Goal: Task Accomplishment & Management: Manage account settings

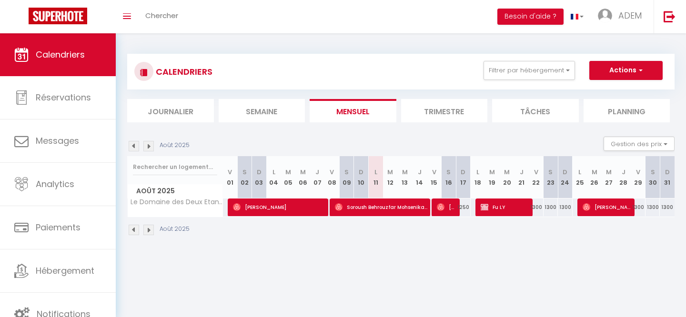
click at [524, 61] on button "Filtrer par hébergement" at bounding box center [529, 70] width 91 height 19
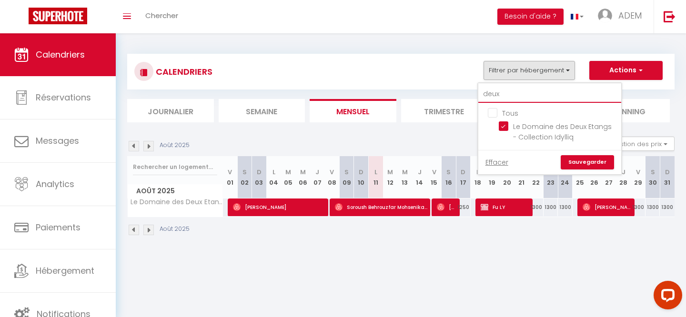
click at [495, 96] on input "deux" at bounding box center [549, 94] width 143 height 17
click at [496, 96] on input "deux" at bounding box center [549, 94] width 143 height 17
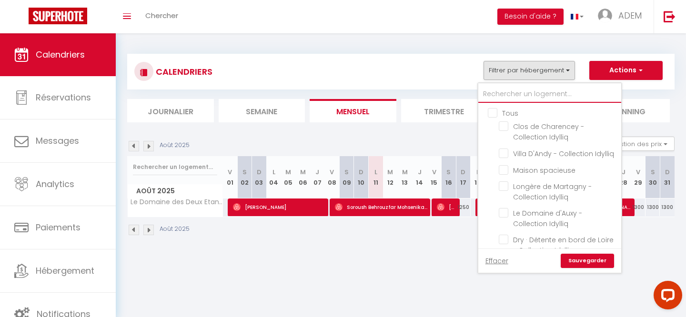
checkbox input "false"
click at [493, 111] on input "Tous" at bounding box center [559, 113] width 143 height 10
checkbox input "true"
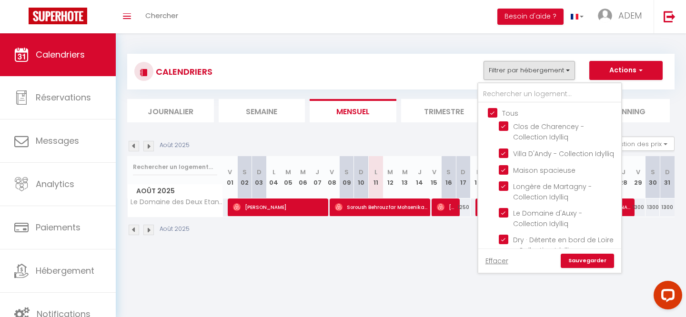
checkbox input "true"
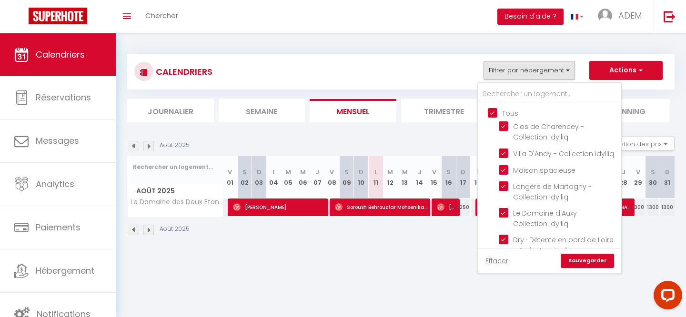
checkbox input "true"
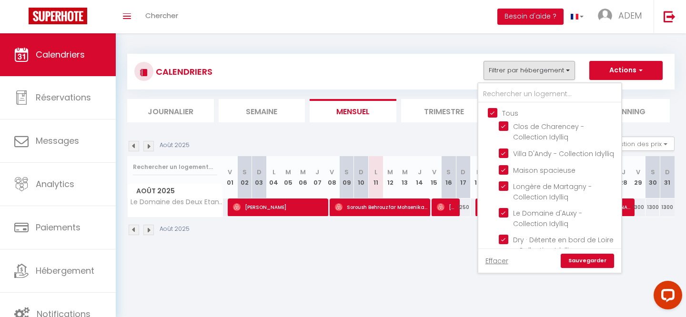
checkbox input "true"
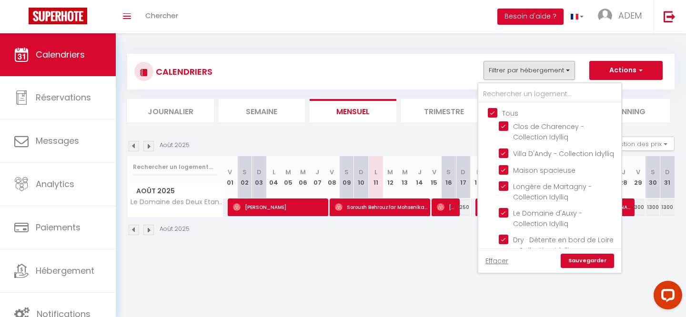
checkbox input "true"
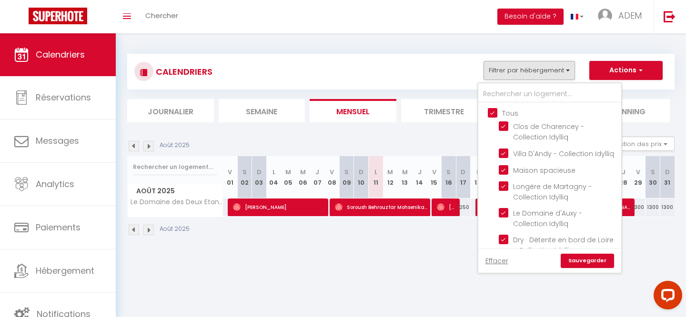
checkbox input "true"
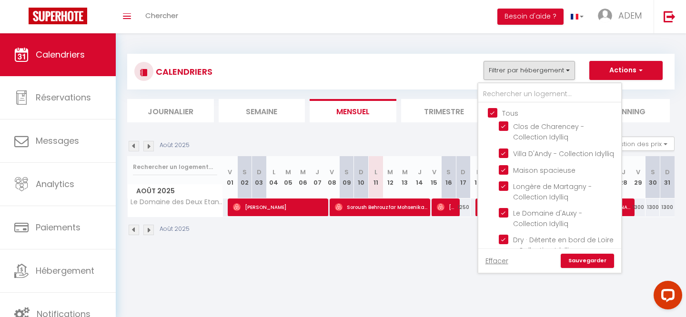
checkbox input "true"
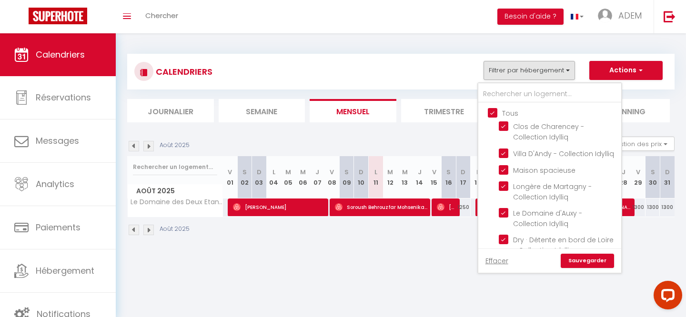
checkbox input "true"
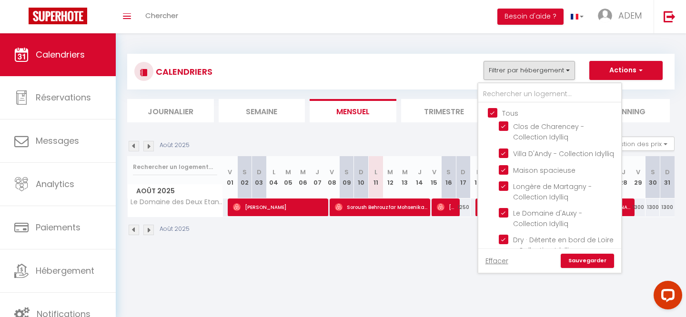
checkbox input "true"
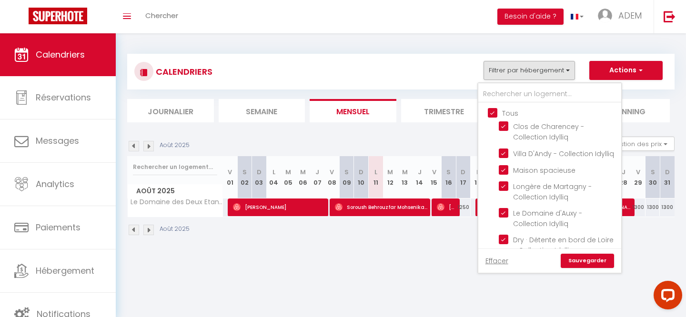
checkbox input "true"
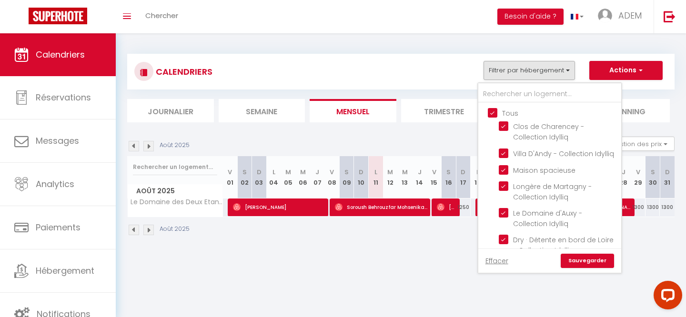
checkbox input "true"
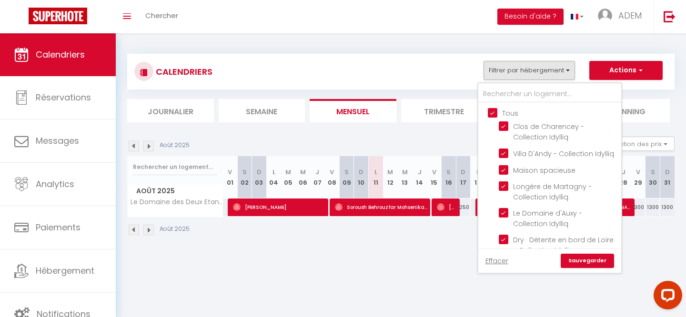
checkbox input "true"
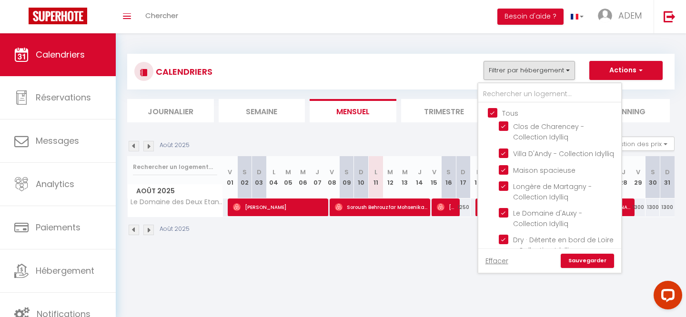
checkbox input "true"
click at [493, 111] on input "Tous" at bounding box center [559, 113] width 143 height 10
checkbox input "false"
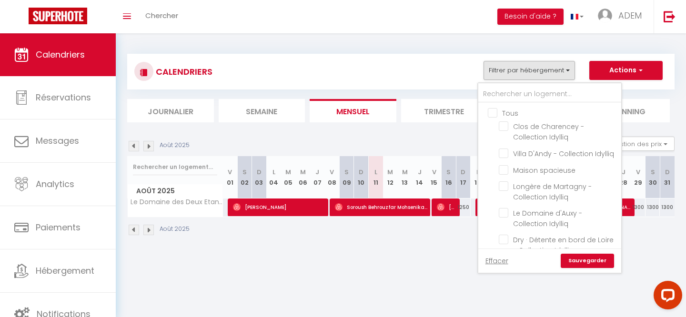
checkbox input "false"
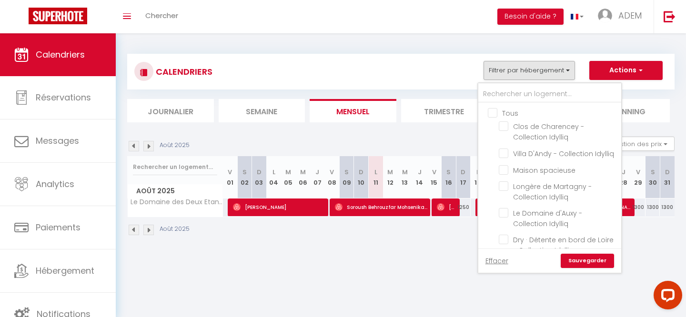
checkbox input "false"
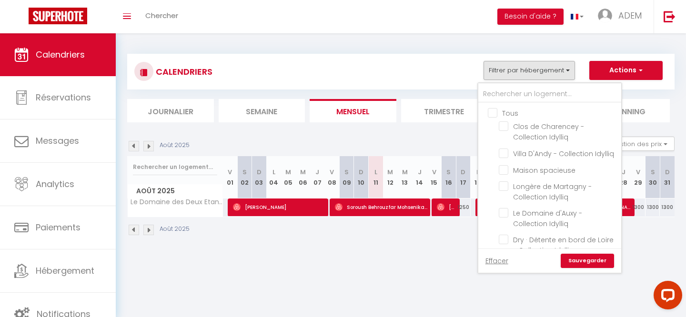
checkbox input "false"
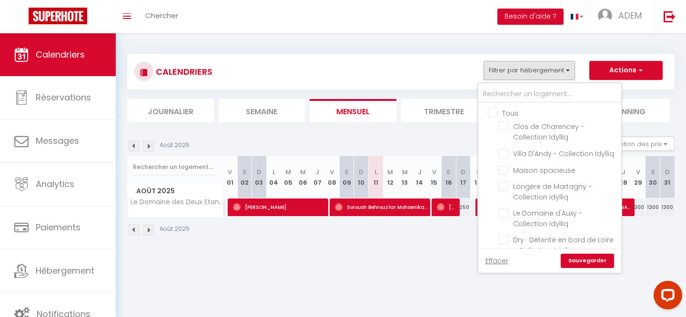
checkbox input "false"
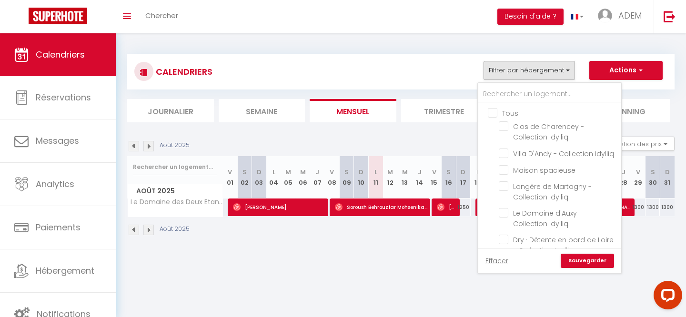
checkbox input "false"
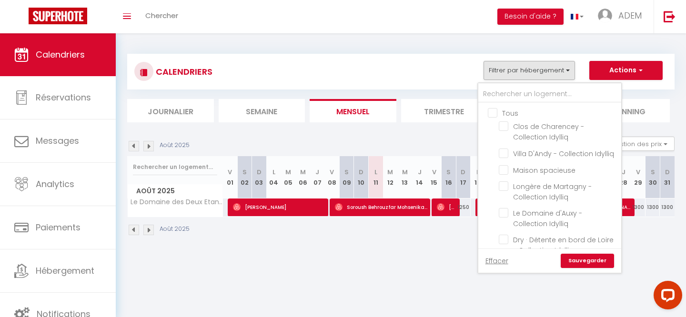
checkbox input "false"
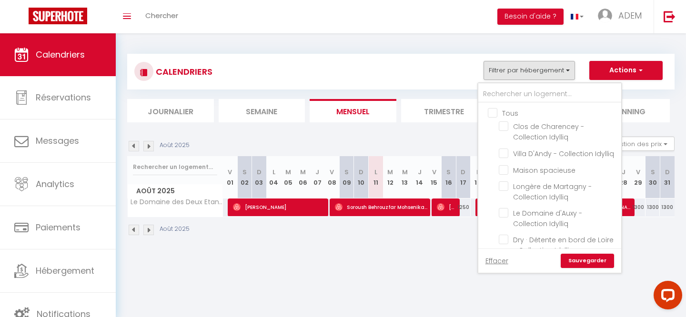
checkbox input "false"
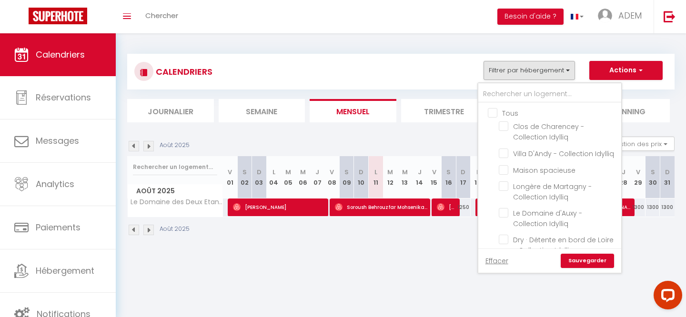
checkbox input "false"
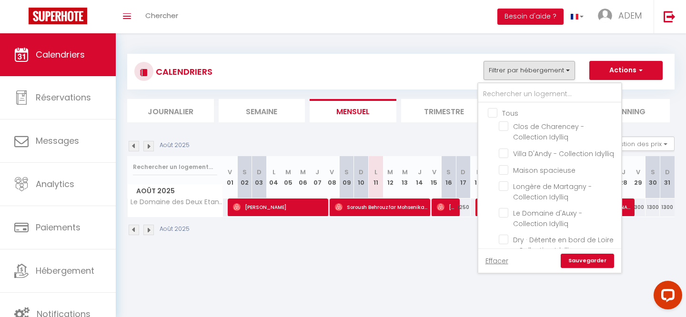
checkbox input "false"
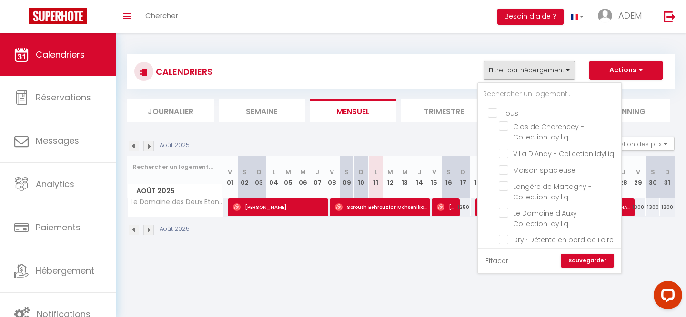
checkbox input "false"
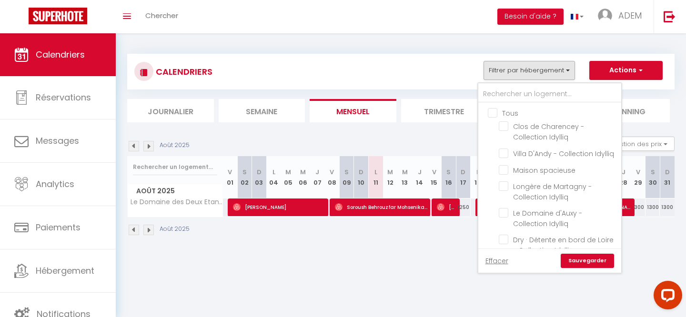
checkbox input "false"
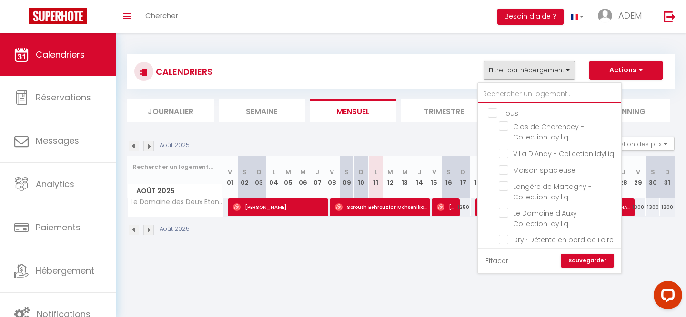
click at [497, 94] on input "text" at bounding box center [549, 94] width 143 height 17
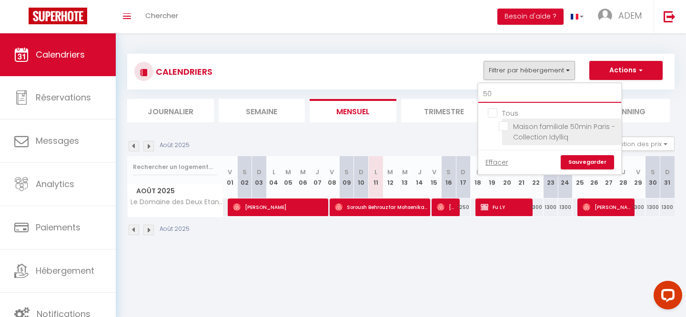
type input "50"
click at [511, 127] on input "Maison familiale 50min Paris - Collection Idylliq" at bounding box center [558, 127] width 119 height 10
checkbox input "true"
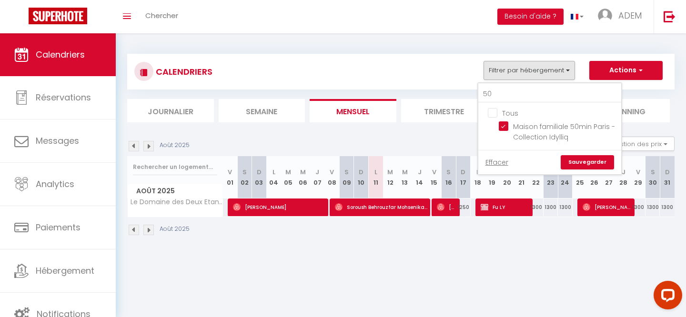
click at [573, 158] on link "Sauvegarder" at bounding box center [587, 162] width 53 height 14
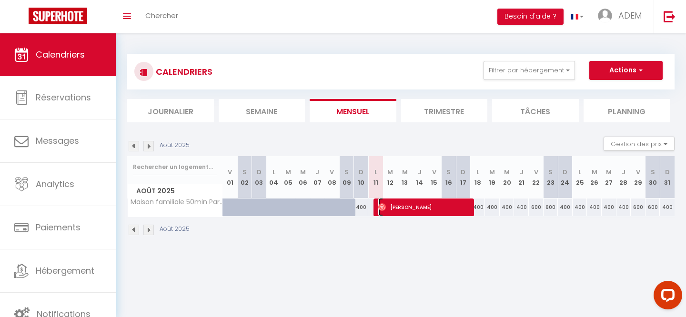
click at [394, 211] on span "[PERSON_NAME]" at bounding box center [424, 207] width 93 height 18
select select "OK"
select select "0"
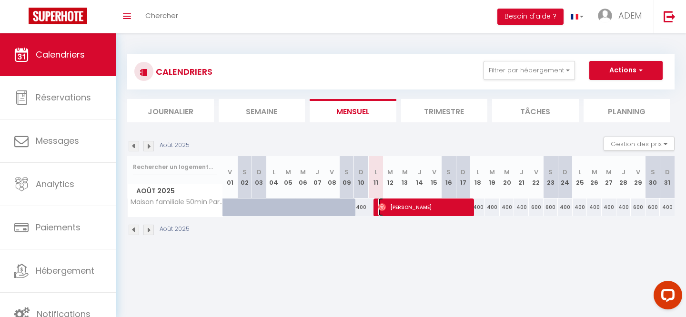
select select "1"
select select
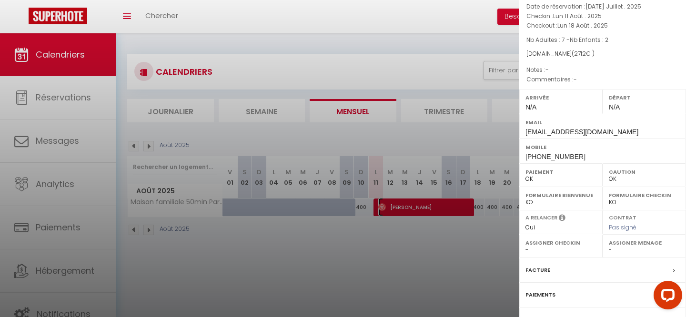
select select "29881"
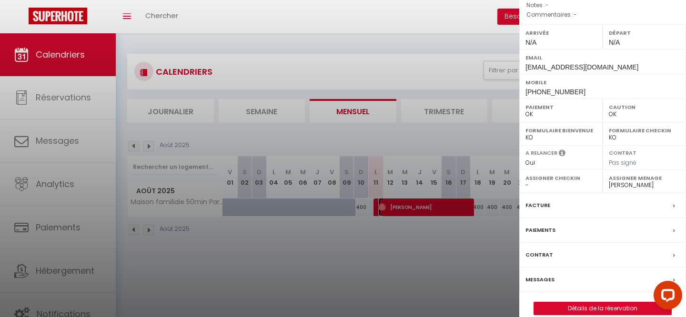
scroll to position [136, 0]
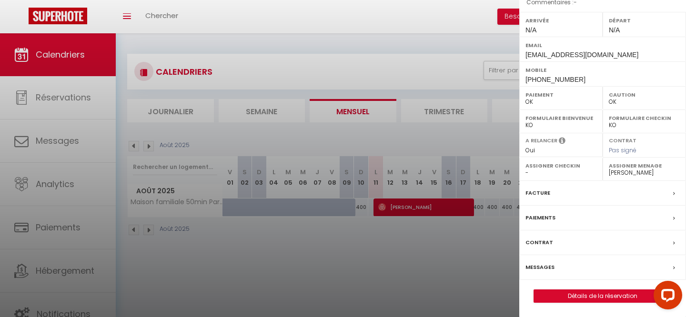
click at [541, 266] on label "Messages" at bounding box center [540, 268] width 29 height 10
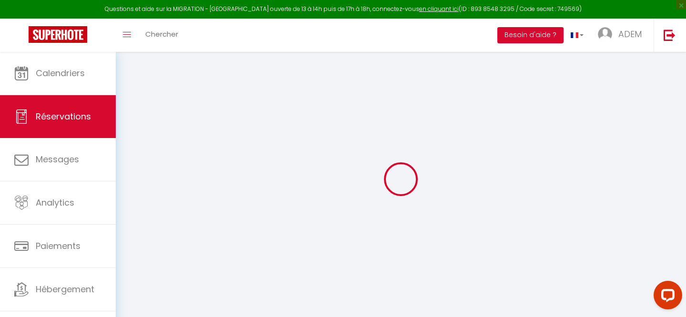
select select
checkbox input "false"
select select
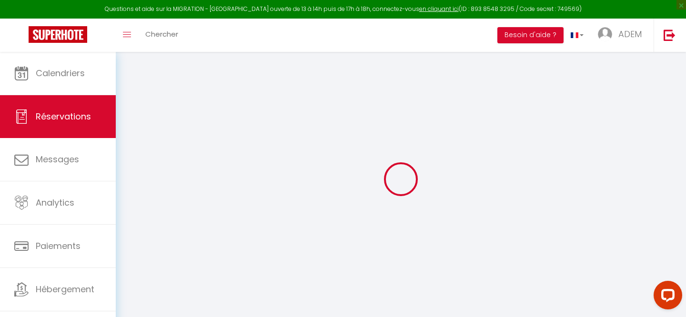
select select
checkbox input "false"
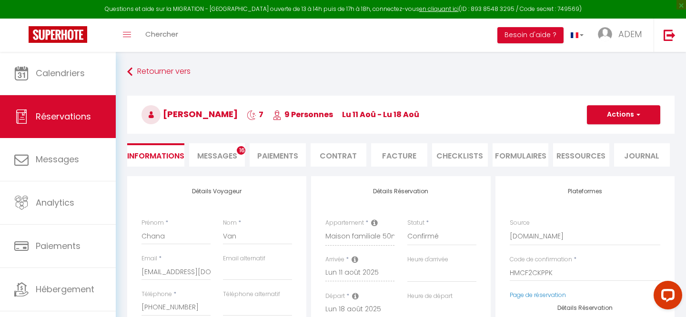
click at [210, 168] on div "Retourner vers [GEOGRAPHIC_DATA] Van 7 9 Personnes lu 11 Aoû - lu 18 [PERSON_NA…" at bounding box center [401, 119] width 560 height 113
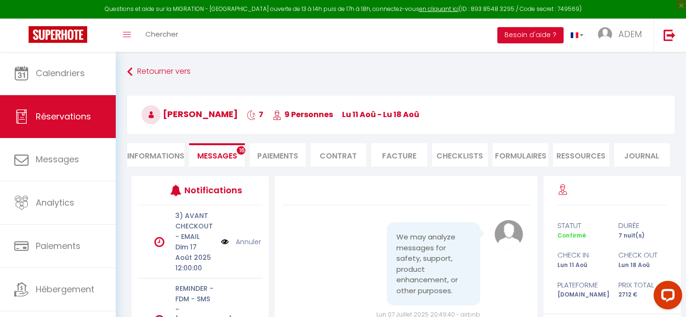
scroll to position [4031, 0]
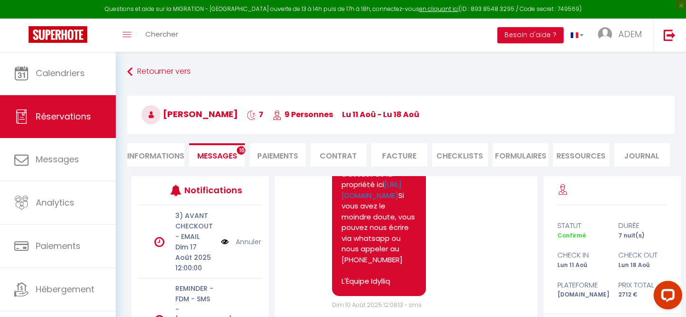
click at [220, 160] on span "Messages" at bounding box center [217, 156] width 40 height 11
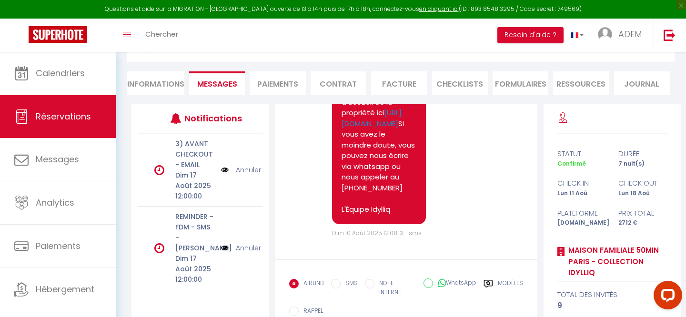
scroll to position [3854, 0]
click at [386, 129] on link "[URL][DOMAIN_NAME]" at bounding box center [372, 118] width 60 height 21
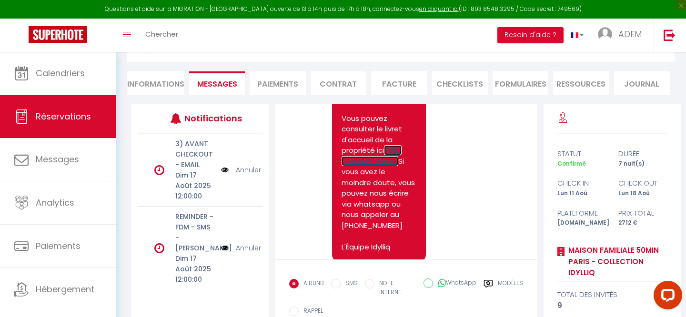
scroll to position [3793, 0]
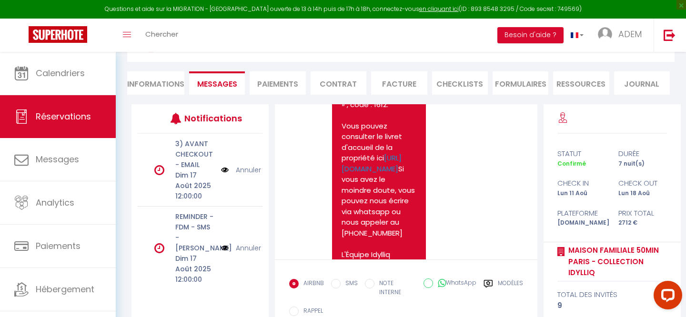
drag, startPoint x: 368, startPoint y: 172, endPoint x: 398, endPoint y: 172, distance: 30.0
click at [399, 172] on pre "Bonjour Chana, Votre séjour [PERSON_NAME] débute demain, nous avons hâte de vou…" at bounding box center [379, 19] width 74 height 483
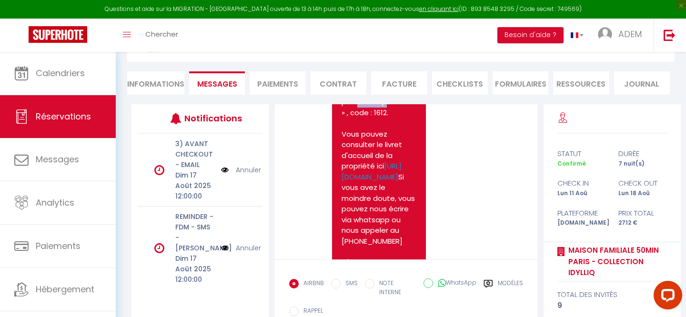
scroll to position [3784, 0]
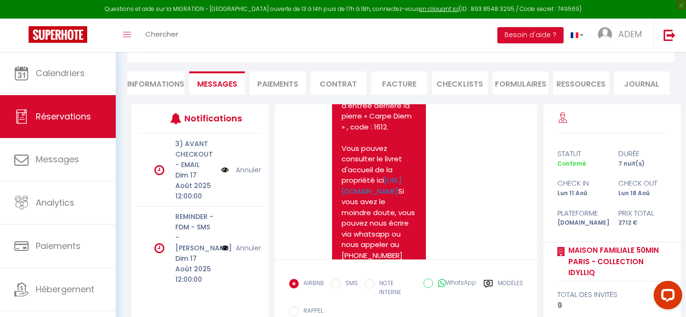
click at [373, 146] on pre "Bonjour Chana, Votre séjour [PERSON_NAME] débute demain, nous avons hâte de vou…" at bounding box center [379, 41] width 74 height 483
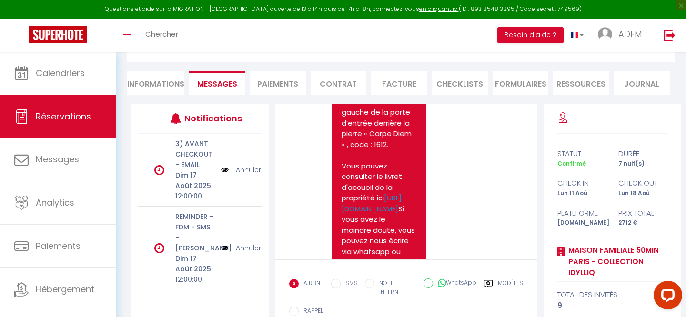
scroll to position [3758, 0]
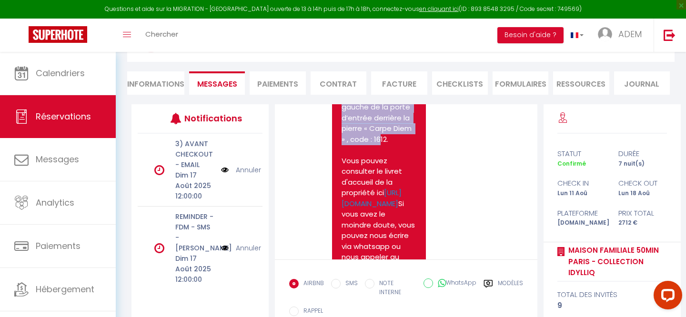
drag, startPoint x: 343, startPoint y: 130, endPoint x: 392, endPoint y: 213, distance: 97.0
click at [392, 213] on pre "Bonjour Chana, Votre séjour [PERSON_NAME] débute demain, nous avons hâte de vou…" at bounding box center [379, 54] width 74 height 483
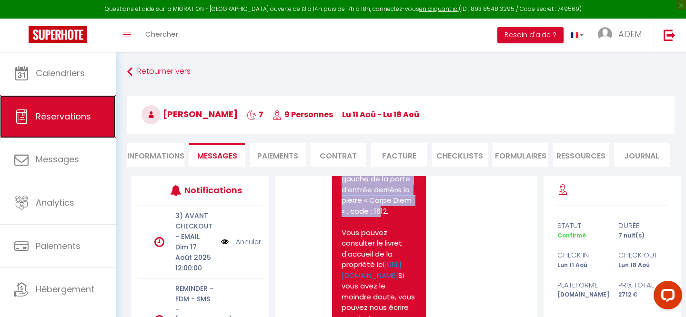
click at [68, 111] on span "Réservations" at bounding box center [63, 117] width 55 height 12
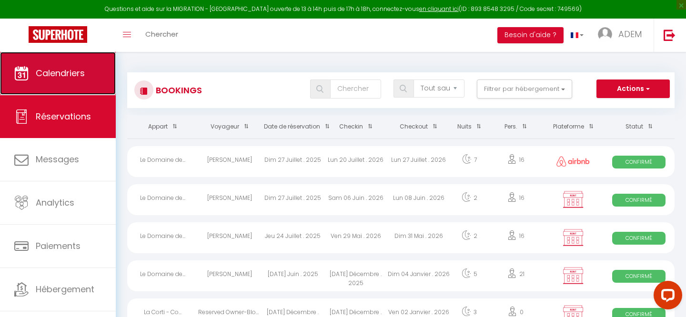
click at [47, 83] on link "Calendriers" at bounding box center [58, 73] width 116 height 43
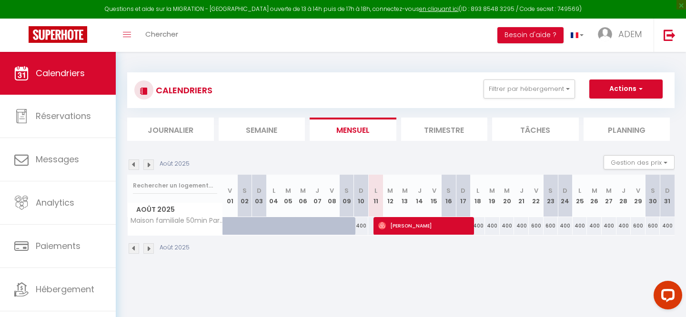
click at [547, 101] on div "CALENDRIERS Filtrer par hébergement Tous Clos de Charencey - Collection Idylliq…" at bounding box center [401, 90] width 548 height 36
click at [544, 95] on button "Filtrer par hébergement" at bounding box center [529, 89] width 91 height 19
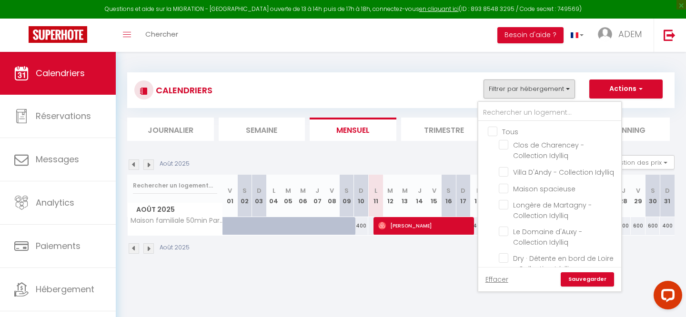
click at [492, 135] on input "Tous" at bounding box center [559, 131] width 143 height 10
checkbox input "true"
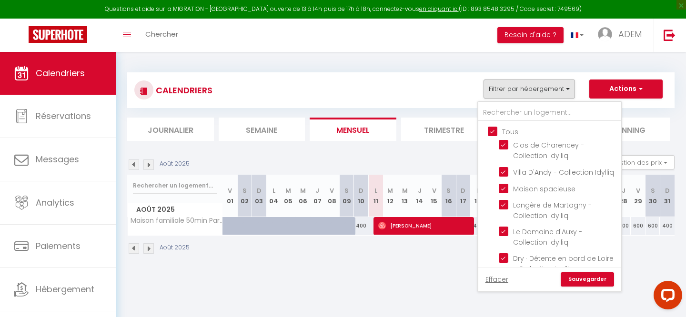
checkbox input "true"
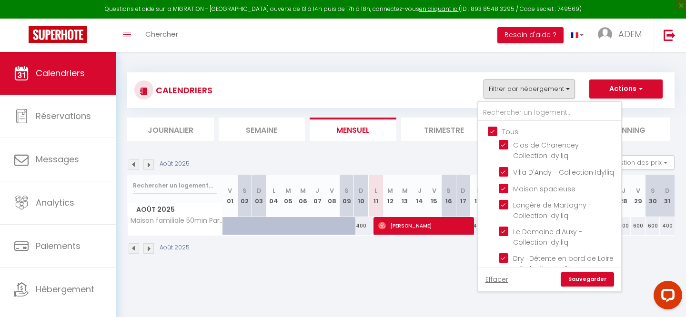
checkbox input "true"
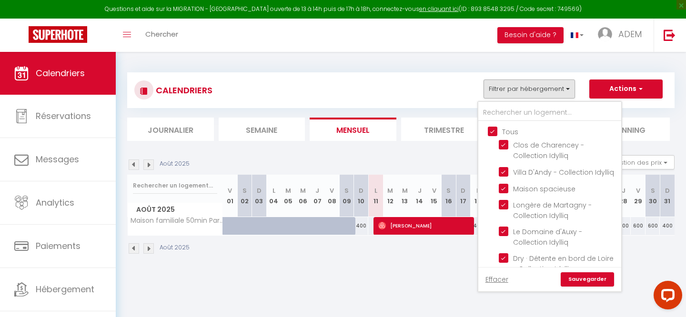
checkbox input "true"
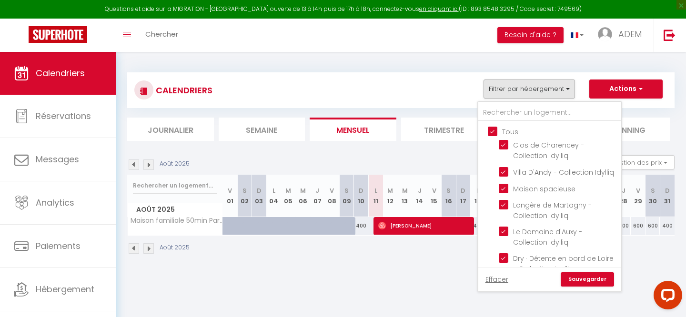
checkbox input "true"
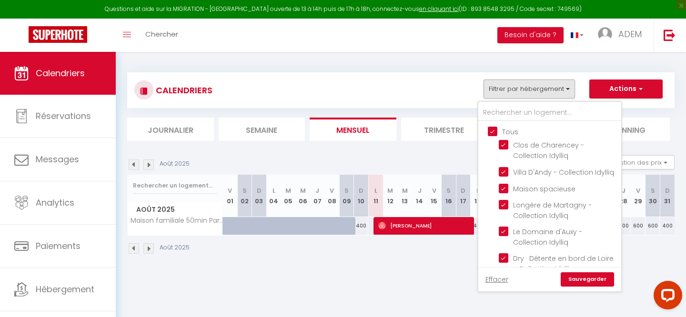
checkbox input "true"
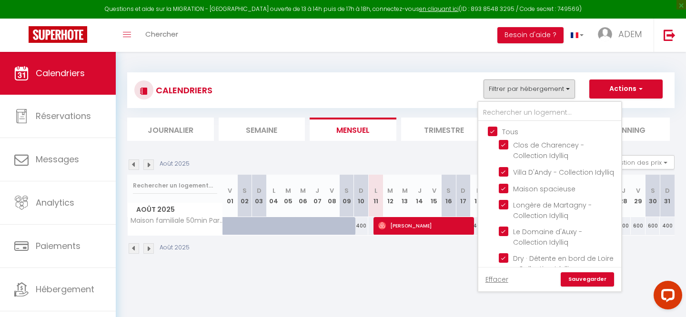
checkbox input "true"
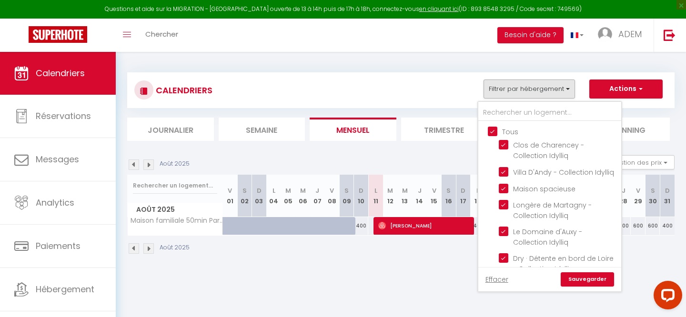
checkbox input "true"
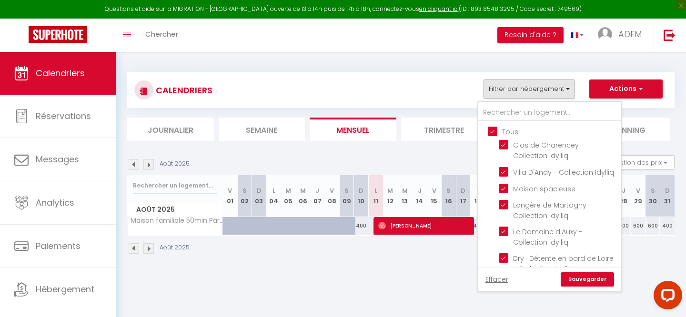
checkbox input "true"
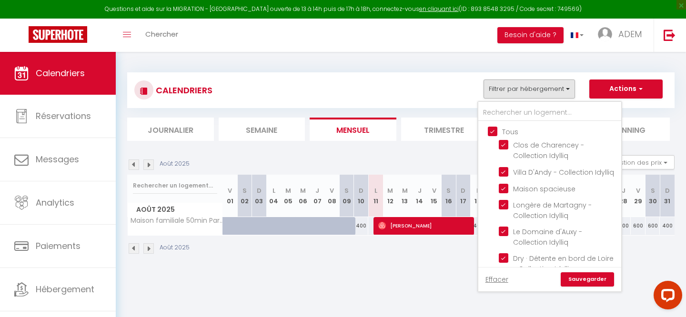
checkbox input "true"
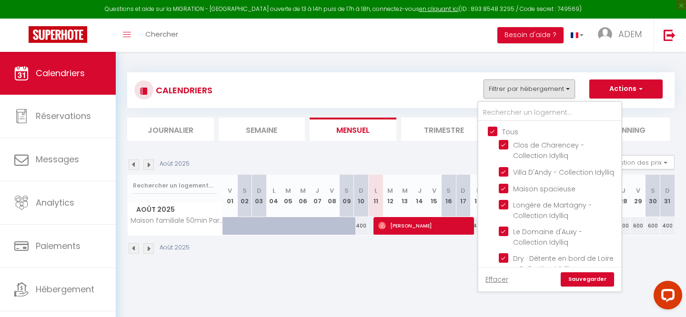
checkbox input "true"
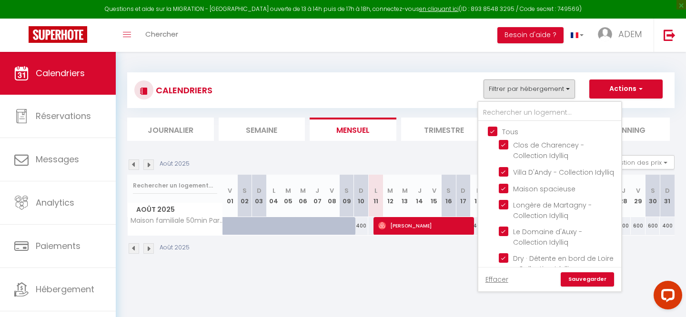
checkbox input "true"
click at [492, 135] on input "Tous" at bounding box center [559, 131] width 143 height 10
checkbox input "false"
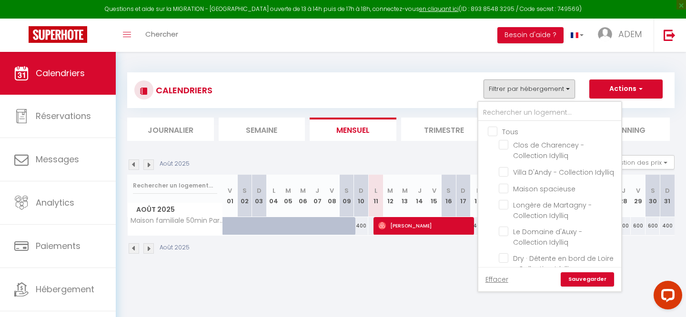
checkbox input "false"
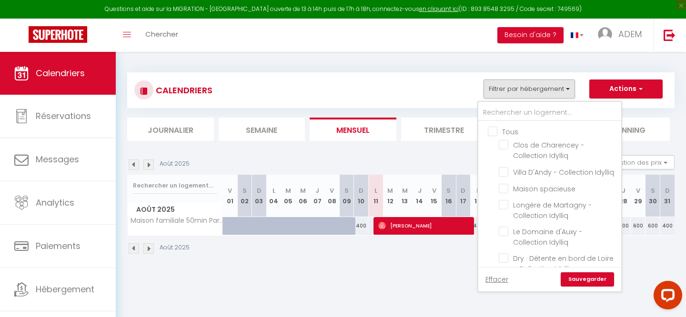
checkbox input "false"
click at [497, 115] on input "text" at bounding box center [549, 112] width 143 height 17
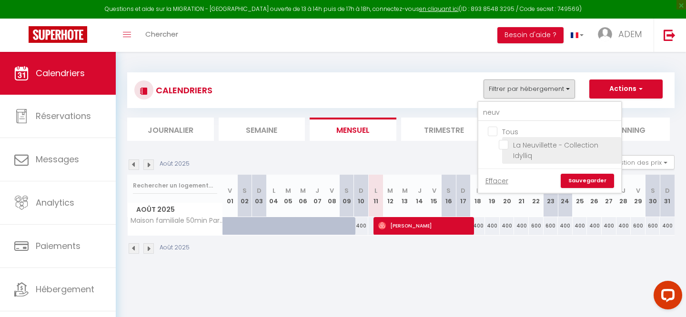
click at [503, 147] on input "La Neuvillette - Collection Idylliq" at bounding box center [558, 145] width 119 height 10
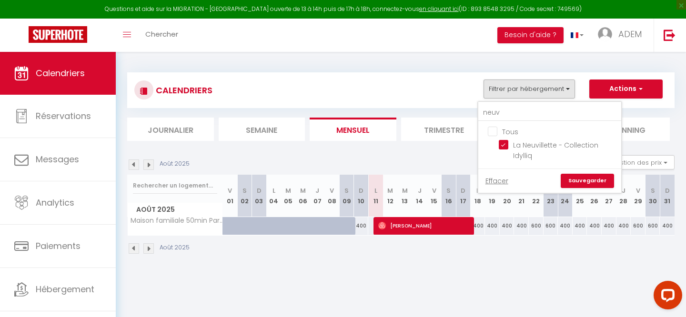
click at [587, 181] on link "Sauvegarder" at bounding box center [587, 181] width 53 height 14
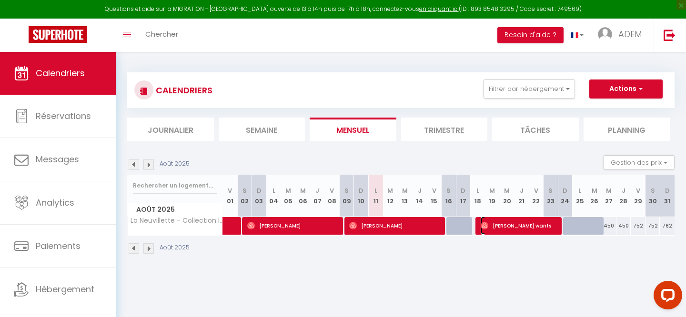
click at [520, 233] on span "[PERSON_NAME] wants" at bounding box center [520, 226] width 79 height 18
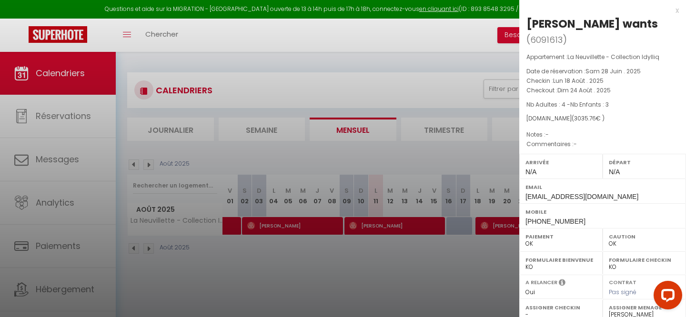
click at [571, 193] on span "[EMAIL_ADDRESS][DOMAIN_NAME]" at bounding box center [582, 197] width 113 height 8
click at [373, 224] on div at bounding box center [343, 158] width 686 height 317
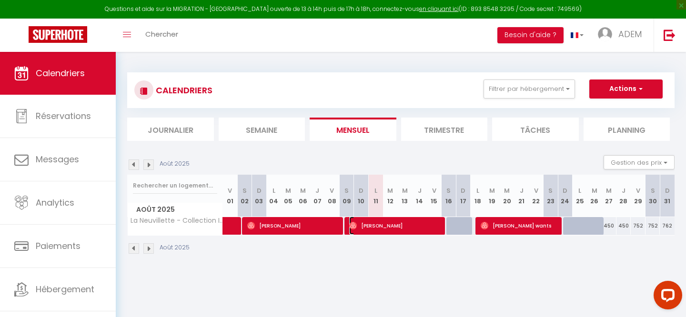
click at [369, 227] on span "[PERSON_NAME]" at bounding box center [395, 226] width 93 height 18
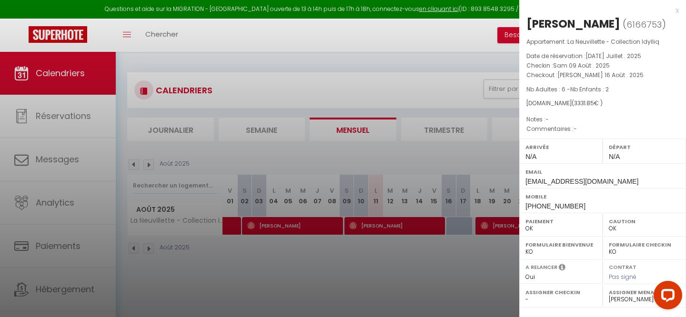
click at [299, 229] on div at bounding box center [343, 158] width 686 height 317
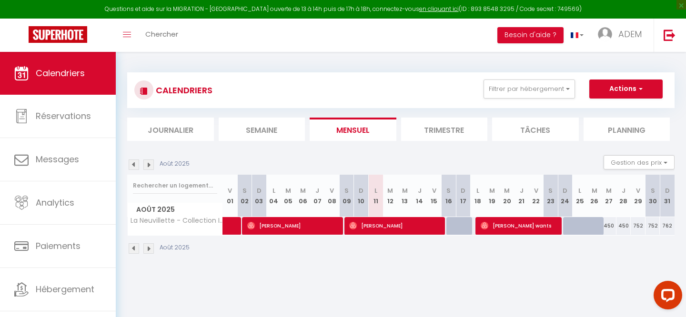
click at [283, 227] on body "Questions et aide sur la MIGRATION - [GEOGRAPHIC_DATA] ouverte de 13 à 14h puis…" at bounding box center [343, 210] width 686 height 317
click at [283, 227] on span "[PERSON_NAME]" at bounding box center [293, 226] width 93 height 18
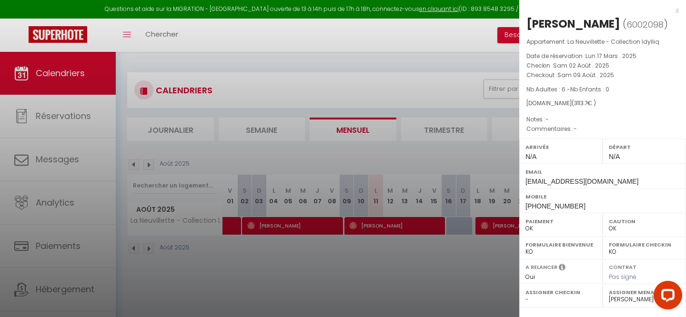
click at [493, 232] on div at bounding box center [343, 158] width 686 height 317
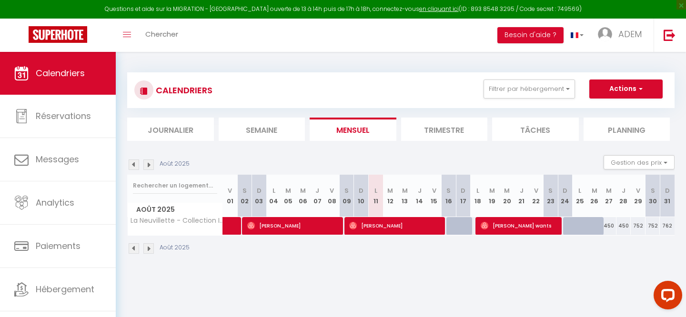
click at [493, 232] on body "Questions et aide sur la MIGRATION - [GEOGRAPHIC_DATA] ouverte de 13 à 14h puis…" at bounding box center [343, 210] width 686 height 317
click at [512, 227] on span "[PERSON_NAME] wants" at bounding box center [520, 226] width 79 height 18
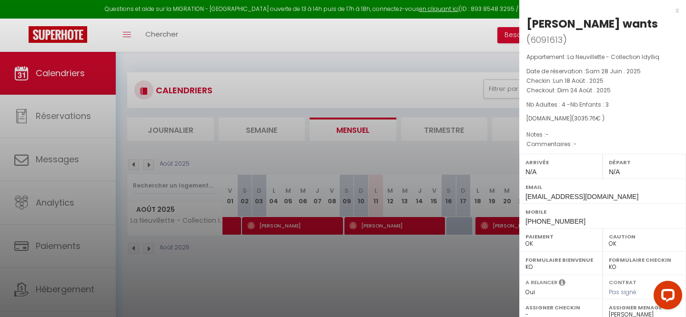
click at [676, 13] on div "x" at bounding box center [599, 10] width 160 height 11
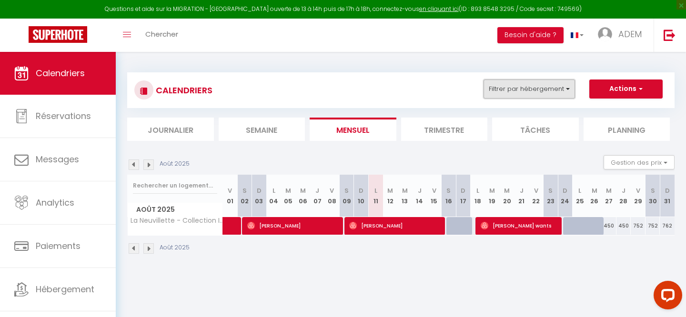
click at [541, 94] on button "Filtrer par hébergement" at bounding box center [529, 89] width 91 height 19
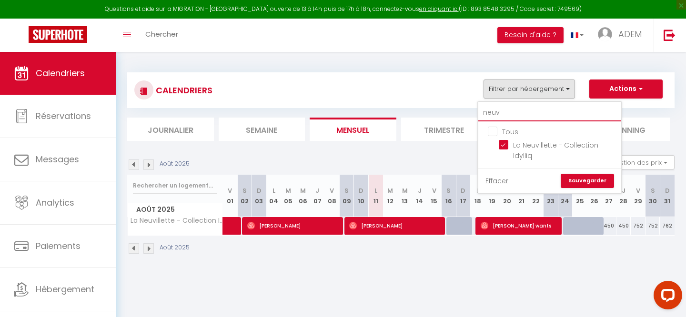
click at [493, 116] on input "neuv" at bounding box center [549, 112] width 143 height 17
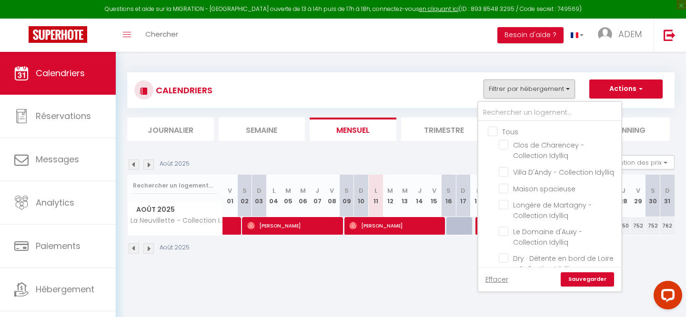
click at [496, 133] on input "Tous" at bounding box center [559, 131] width 143 height 10
click at [503, 116] on input "text" at bounding box center [549, 112] width 143 height 17
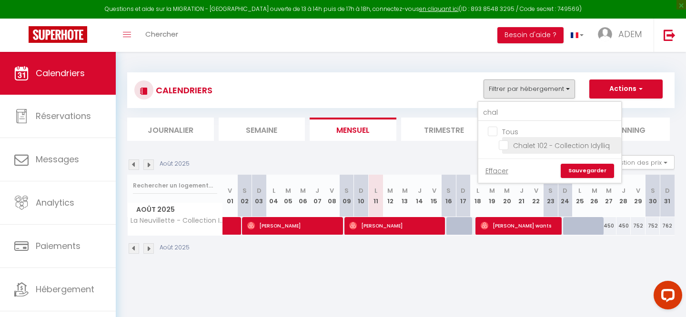
click at [505, 146] on input "Chalet 102 - Collection Idylliq" at bounding box center [558, 145] width 119 height 10
click at [598, 170] on link "Sauvegarder" at bounding box center [587, 171] width 53 height 14
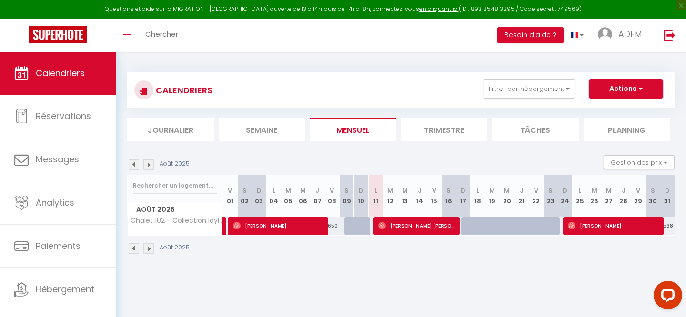
click at [616, 93] on button "Actions" at bounding box center [625, 89] width 73 height 19
click at [591, 110] on link "Nouvelle réservation" at bounding box center [616, 111] width 83 height 14
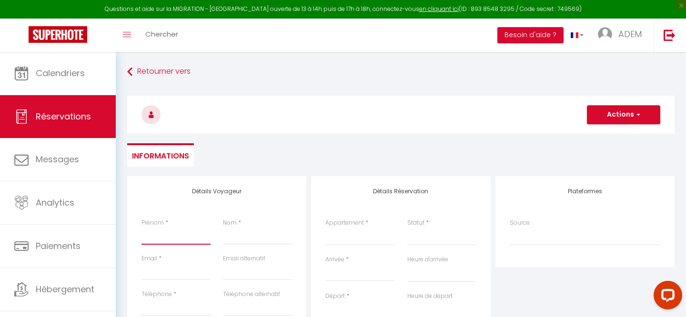
click at [155, 229] on input "Prénom" at bounding box center [176, 236] width 69 height 17
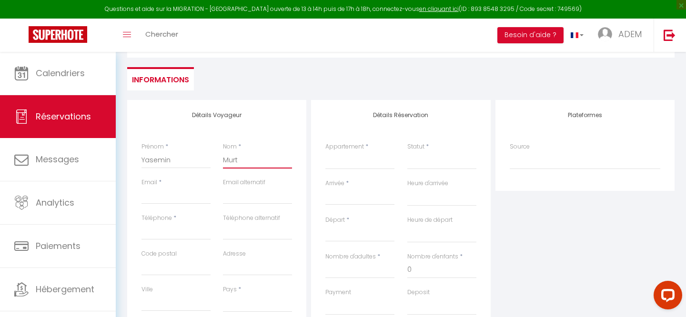
scroll to position [117, 0]
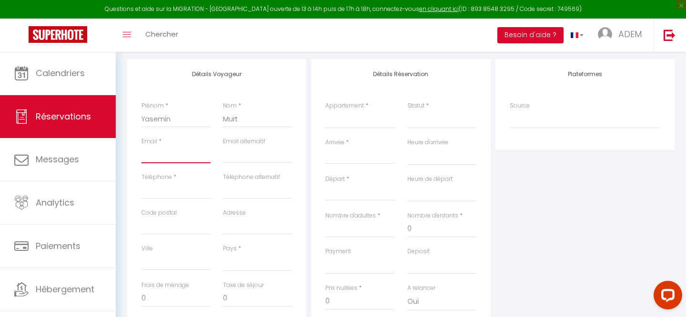
click at [161, 159] on input "Email client" at bounding box center [176, 154] width 69 height 17
click at [147, 198] on input "Téléphone" at bounding box center [176, 190] width 69 height 17
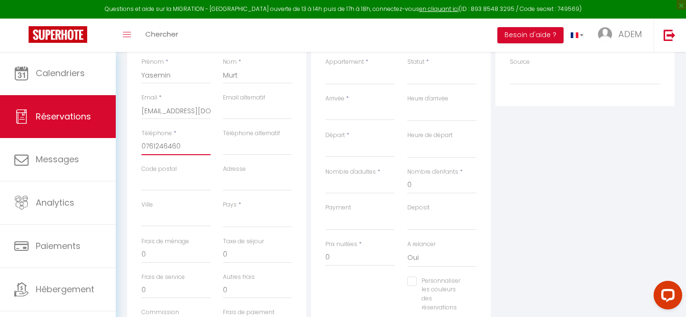
scroll to position [168, 0]
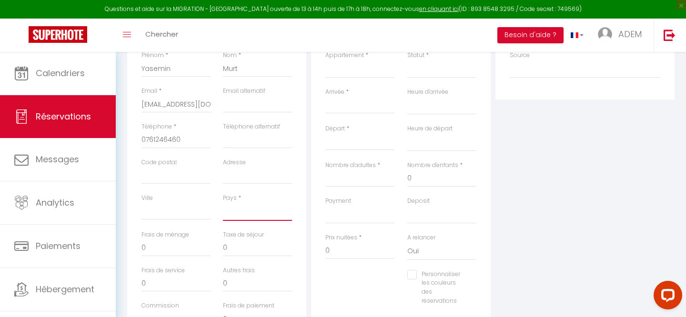
click at [233, 211] on select "[GEOGRAPHIC_DATA] [GEOGRAPHIC_DATA] [GEOGRAPHIC_DATA] [GEOGRAPHIC_DATA] [GEOGRA…" at bounding box center [257, 212] width 69 height 18
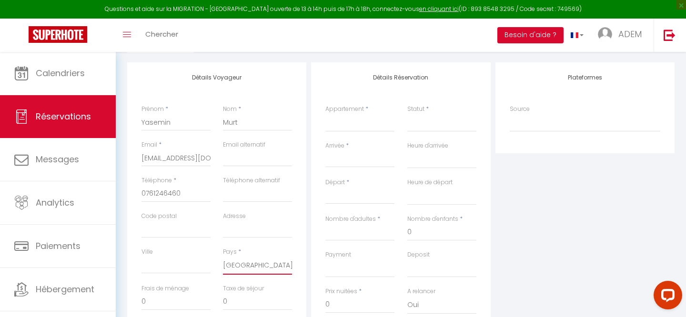
scroll to position [108, 0]
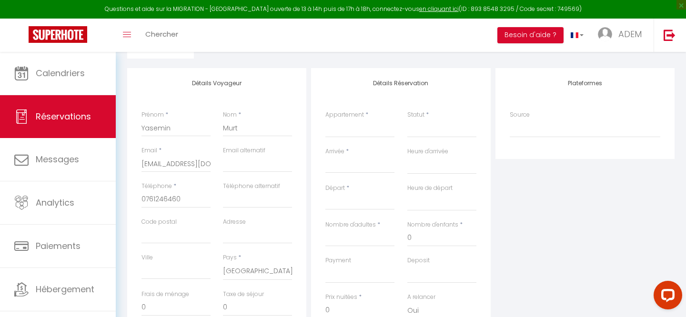
click at [356, 138] on div "Appartement * Clos de Charencey - Collection Idylliq Villa D'Andy - Collection …" at bounding box center [359, 129] width 81 height 37
click at [356, 133] on select "Clos de Charencey - Collection Idylliq Villa D'Andy - Collection Idylliq Maison…" at bounding box center [359, 129] width 69 height 18
click at [414, 128] on select "Confirmé Non Confirmé [PERSON_NAME] par le voyageur No Show Request" at bounding box center [441, 129] width 69 height 18
click at [367, 165] on input "Arrivée" at bounding box center [359, 166] width 69 height 12
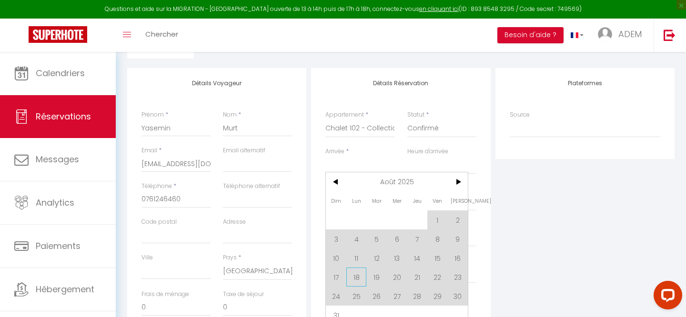
click at [357, 273] on span "18" at bounding box center [356, 277] width 20 height 19
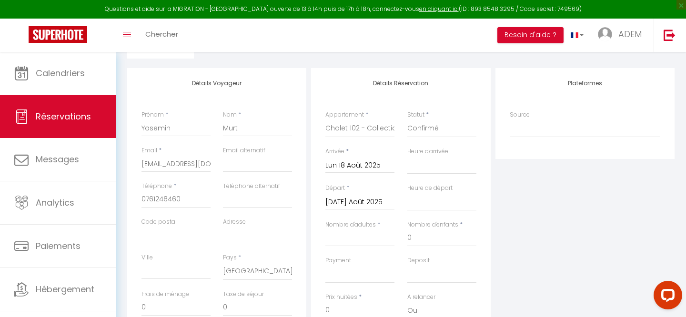
click at [345, 202] on input "[DATE] Août 2025" at bounding box center [359, 202] width 69 height 12
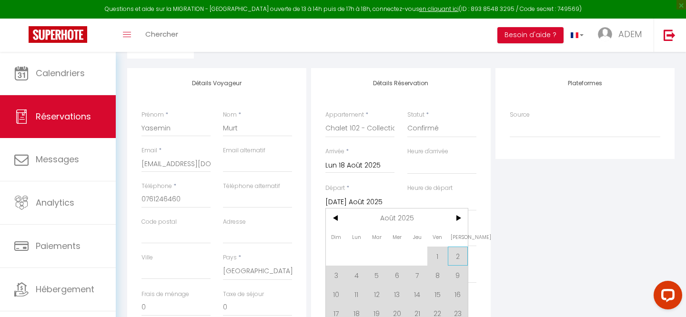
scroll to position [193, 0]
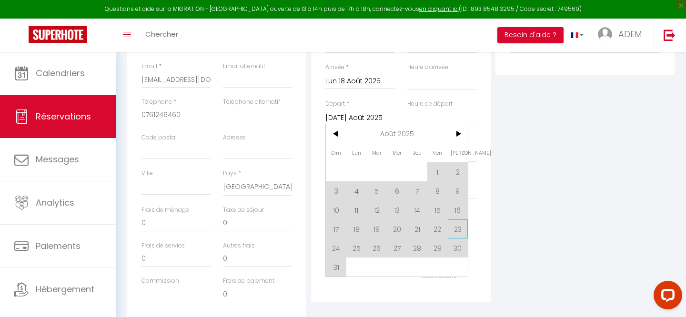
click at [457, 232] on span "23" at bounding box center [458, 229] width 20 height 19
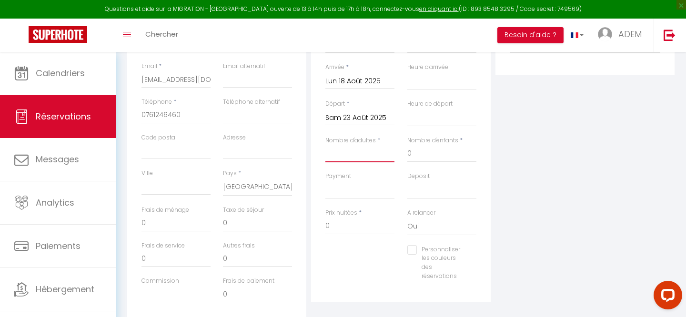
click at [351, 154] on input "Nombre d'adultes" at bounding box center [359, 153] width 69 height 17
click at [418, 159] on input "0" at bounding box center [441, 153] width 69 height 17
click at [543, 198] on div "Plateformes Source Direct [DOMAIN_NAME] [DOMAIN_NAME] Chalet montagne Expedia G…" at bounding box center [585, 154] width 184 height 341
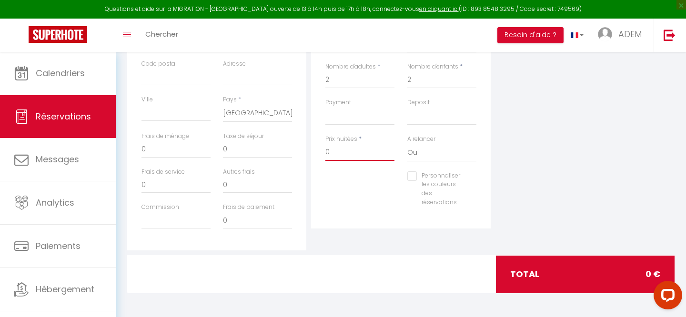
click at [355, 152] on input "0" at bounding box center [359, 152] width 69 height 17
click at [589, 181] on div "Plateformes Source Direct [DOMAIN_NAME] [DOMAIN_NAME] Chalet montagne Expedia G…" at bounding box center [585, 80] width 184 height 341
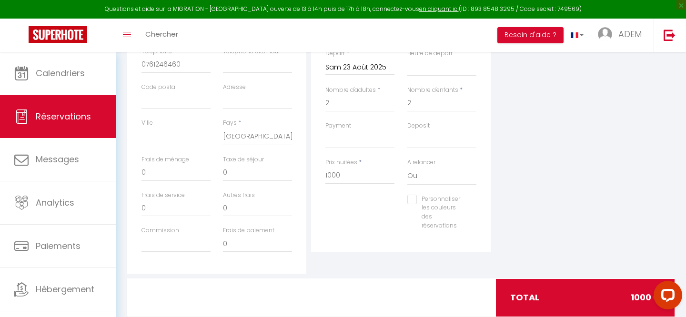
scroll to position [240, 0]
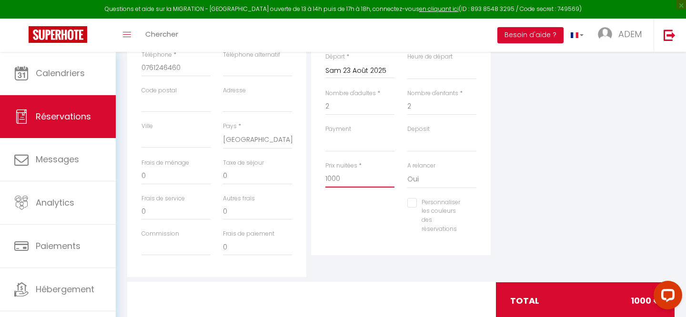
click at [329, 178] on input "1000" at bounding box center [359, 179] width 69 height 17
click at [610, 161] on div "Plateformes Source Direct [DOMAIN_NAME] [DOMAIN_NAME] Chalet montagne Expedia G…" at bounding box center [585, 107] width 184 height 341
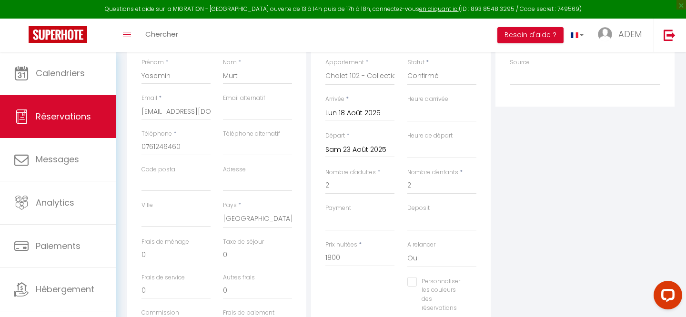
scroll to position [0, 0]
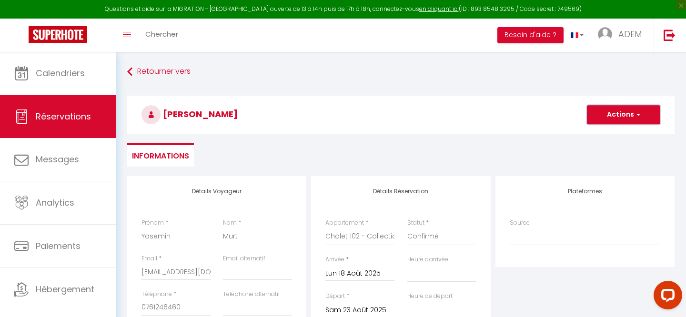
click at [628, 110] on button "Actions" at bounding box center [623, 114] width 73 height 19
click at [604, 136] on link "Enregistrer" at bounding box center [614, 136] width 75 height 12
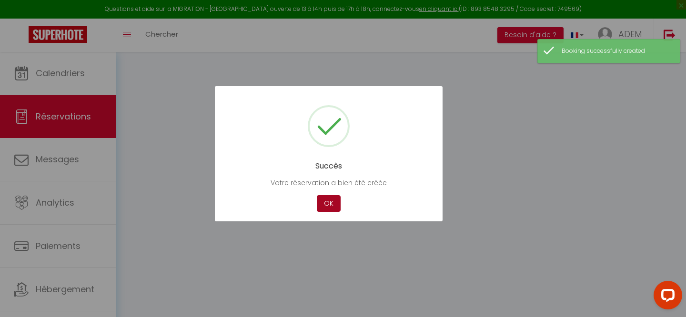
click at [332, 204] on button "OK" at bounding box center [329, 203] width 24 height 17
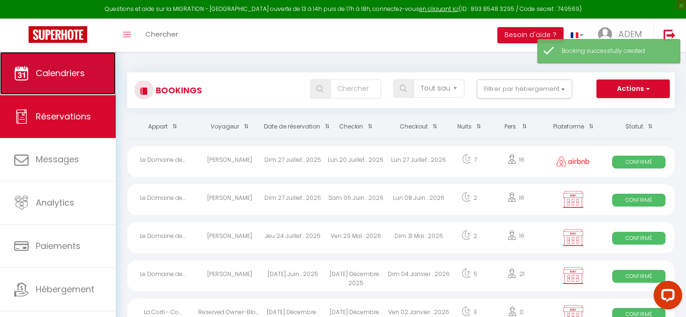
click at [46, 84] on link "Calendriers" at bounding box center [58, 73] width 116 height 43
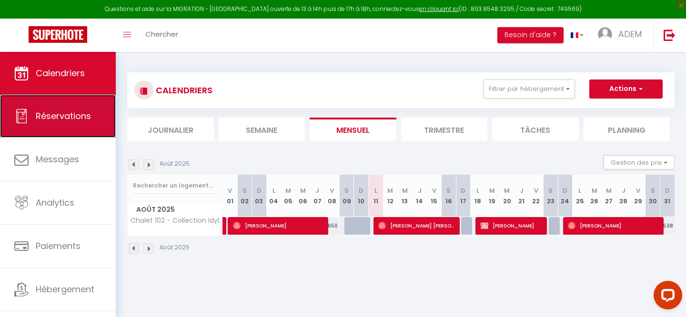
click at [82, 111] on span "Réservations" at bounding box center [63, 116] width 55 height 12
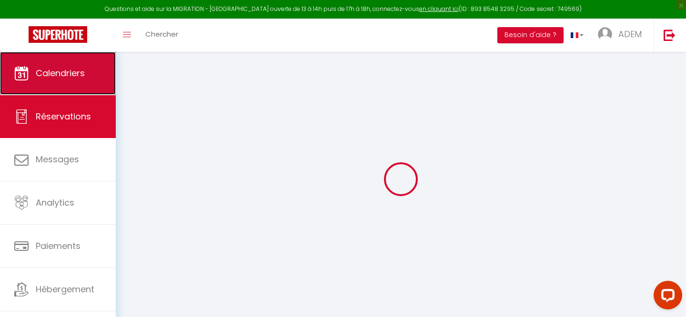
click at [65, 73] on span "Calendriers" at bounding box center [60, 73] width 49 height 12
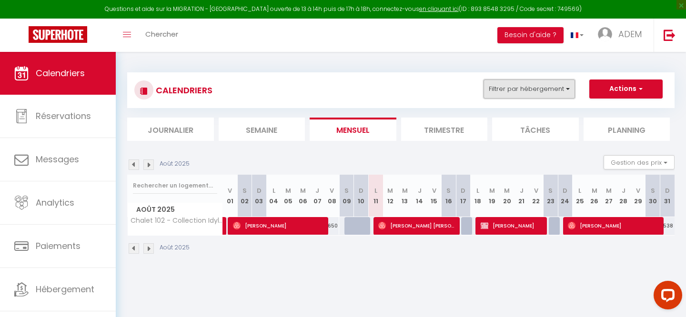
click at [533, 90] on button "Filtrer par hébergement" at bounding box center [529, 89] width 91 height 19
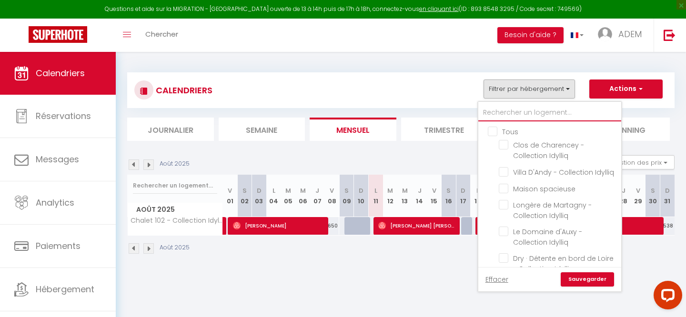
click at [503, 108] on input "text" at bounding box center [549, 112] width 143 height 17
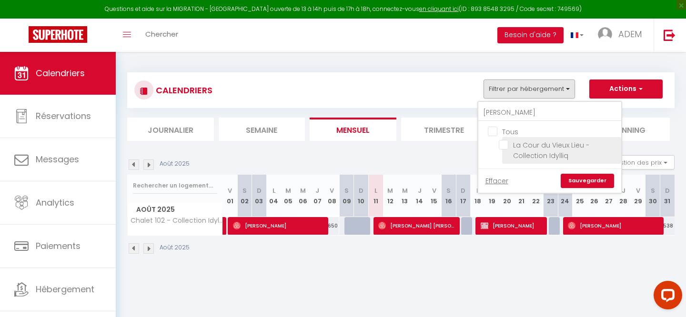
click at [505, 138] on li "La Cour du Vieux Lieu - Collection Idylliq" at bounding box center [561, 150] width 119 height 27
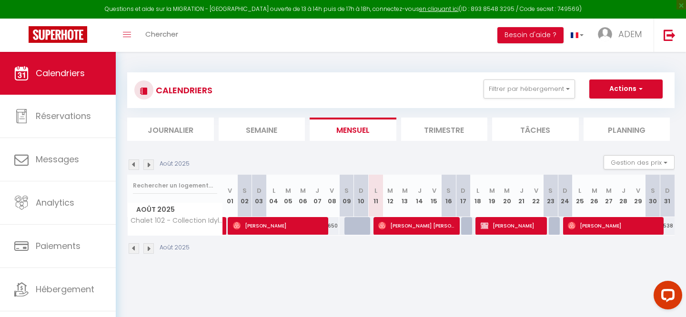
click at [535, 71] on div "CALENDRIERS Filtrer par hébergement [PERSON_NAME] Tous La Cour du Vieux Lieu - …" at bounding box center [401, 163] width 548 height 201
click at [527, 86] on button "Filtrer par hébergement" at bounding box center [529, 89] width 91 height 19
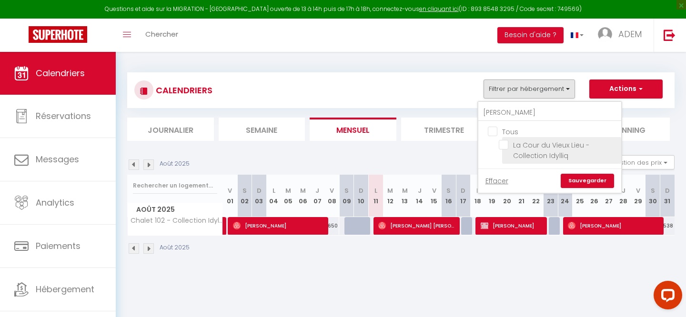
click at [507, 146] on input "La Cour du Vieux Lieu - Collection Idylliq" at bounding box center [558, 145] width 119 height 10
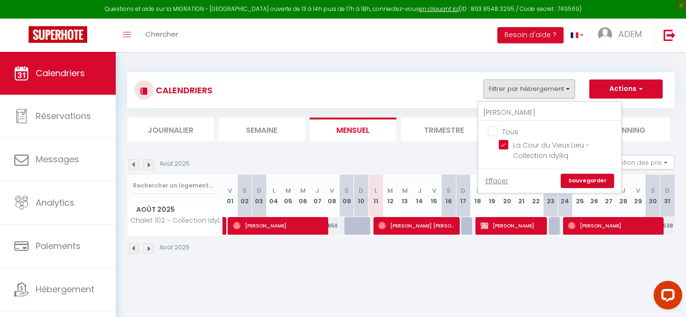
click at [596, 183] on link "Sauvegarder" at bounding box center [587, 181] width 53 height 14
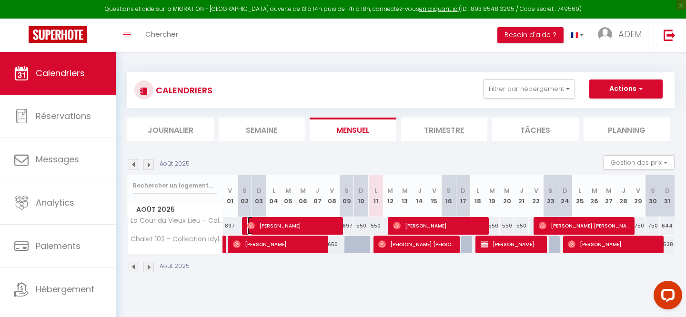
click at [294, 222] on span "[PERSON_NAME]" at bounding box center [293, 226] width 93 height 18
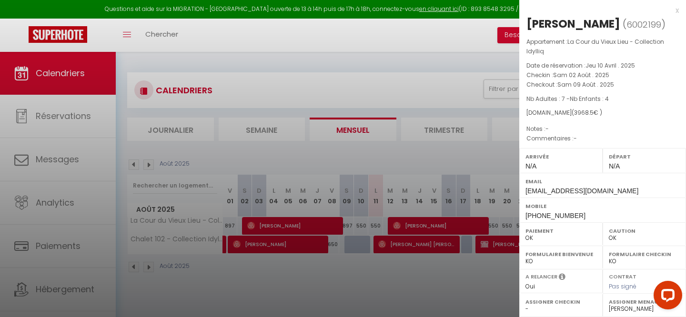
click at [676, 10] on div "x" at bounding box center [599, 10] width 160 height 11
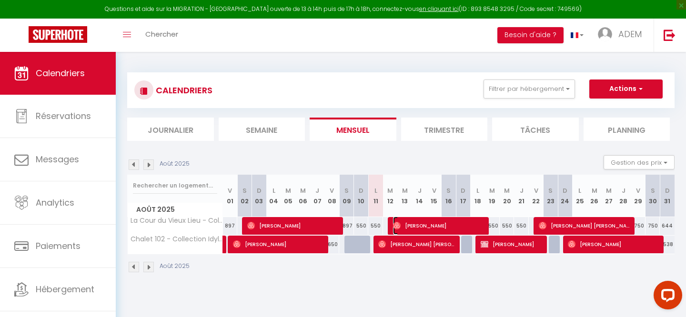
click at [468, 226] on span "[PERSON_NAME]" at bounding box center [439, 226] width 93 height 18
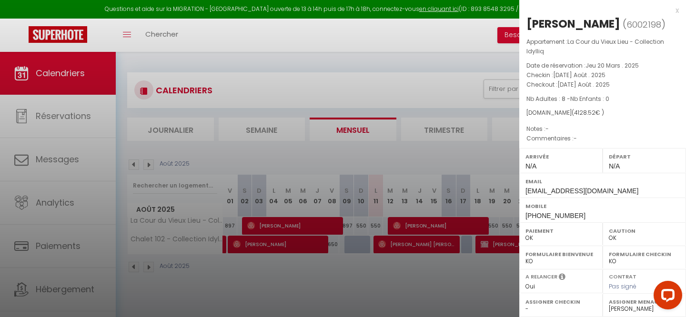
click at [416, 161] on div at bounding box center [343, 158] width 686 height 317
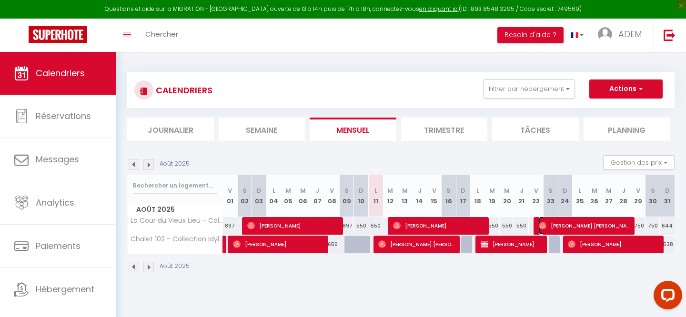
click at [573, 218] on span "[PERSON_NAME] [PERSON_NAME]" at bounding box center [585, 226] width 93 height 18
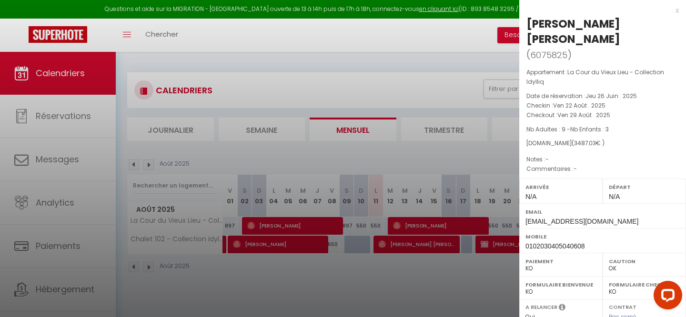
click at [676, 10] on div "x" at bounding box center [599, 10] width 160 height 11
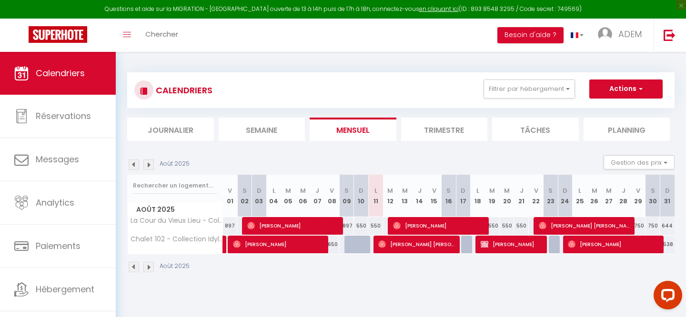
click at [135, 167] on img at bounding box center [134, 165] width 10 height 10
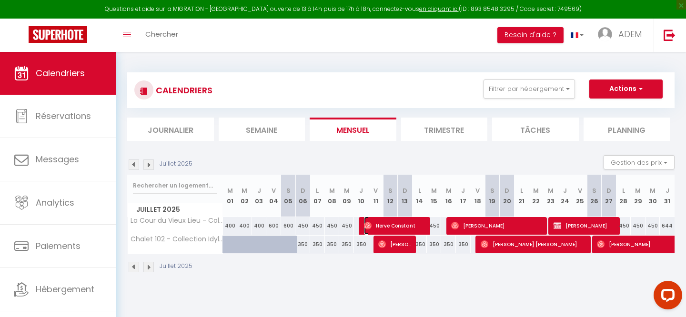
click at [388, 223] on span "Herve Constant" at bounding box center [396, 226] width 64 height 18
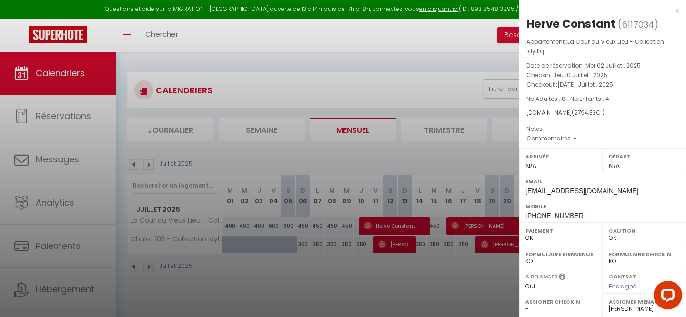
click at [676, 12] on div "x" at bounding box center [599, 10] width 160 height 11
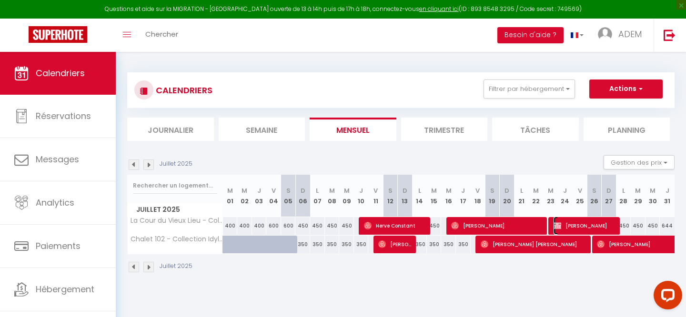
click at [593, 224] on span "[PERSON_NAME]" at bounding box center [586, 226] width 64 height 18
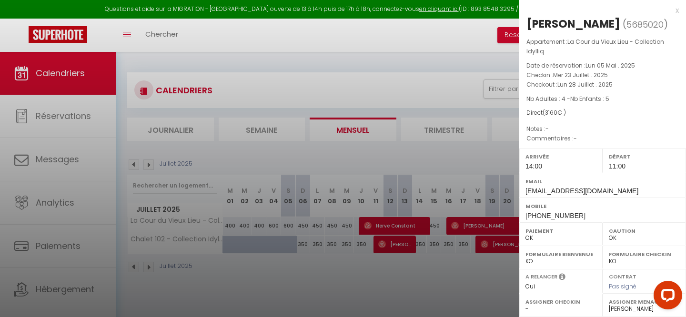
click at [674, 12] on div "x" at bounding box center [599, 10] width 160 height 11
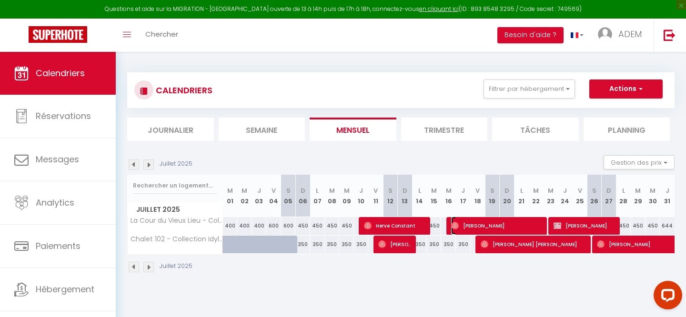
click at [476, 225] on span "[PERSON_NAME]" at bounding box center [497, 226] width 93 height 18
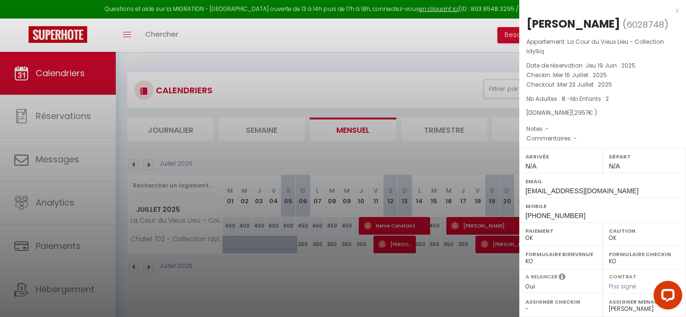
click at [679, 9] on div "x" at bounding box center [599, 10] width 160 height 11
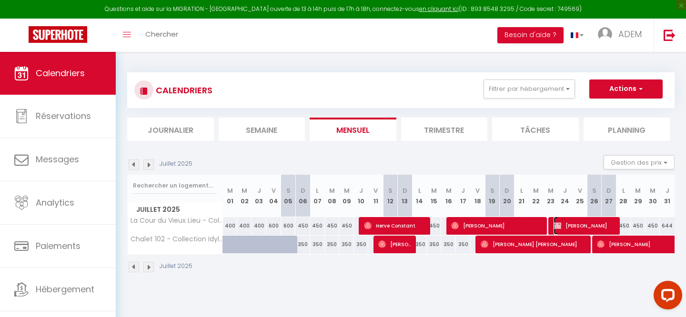
click at [575, 222] on span "[PERSON_NAME]" at bounding box center [586, 226] width 64 height 18
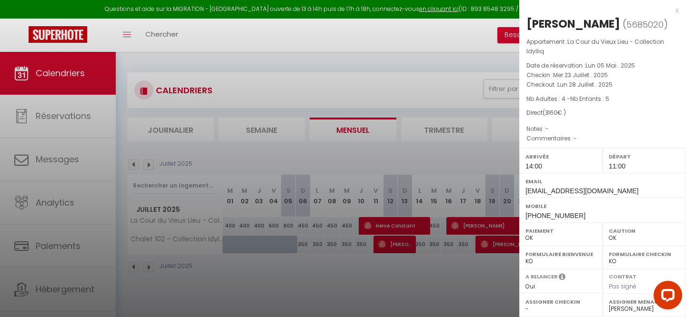
click at [678, 8] on div "x" at bounding box center [599, 10] width 160 height 11
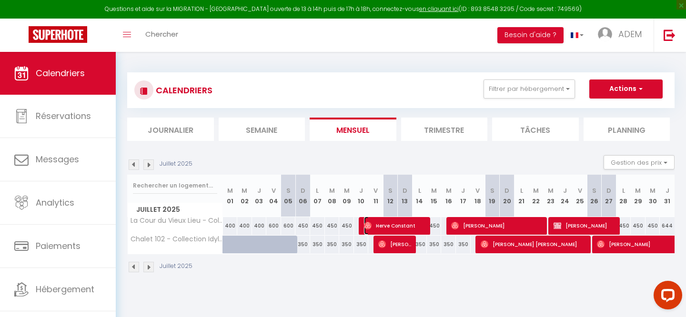
click at [394, 223] on span "Herve Constant" at bounding box center [396, 226] width 64 height 18
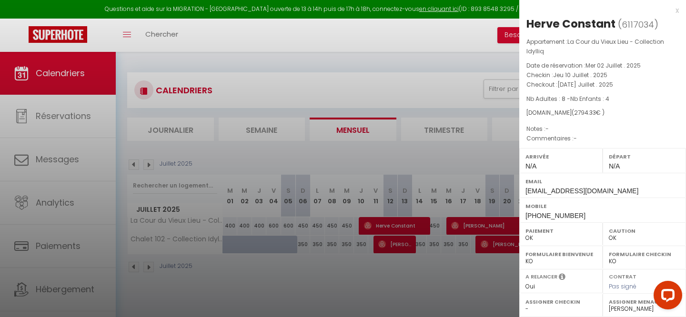
click at [676, 10] on div "x" at bounding box center [599, 10] width 160 height 11
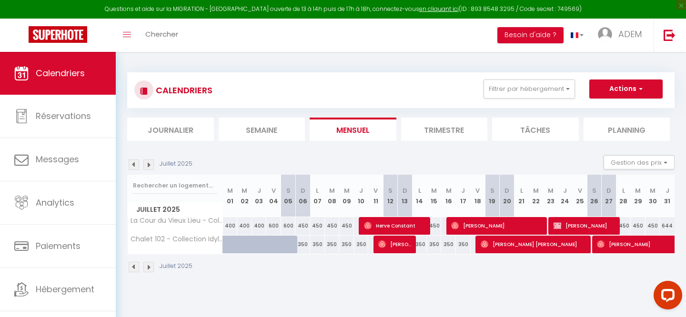
click at [150, 265] on img at bounding box center [148, 267] width 10 height 10
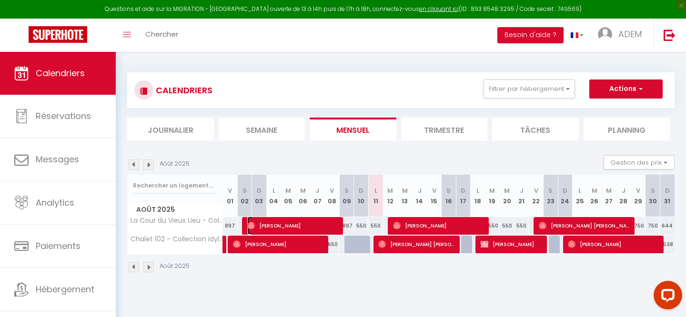
click at [290, 225] on span "[PERSON_NAME]" at bounding box center [293, 226] width 93 height 18
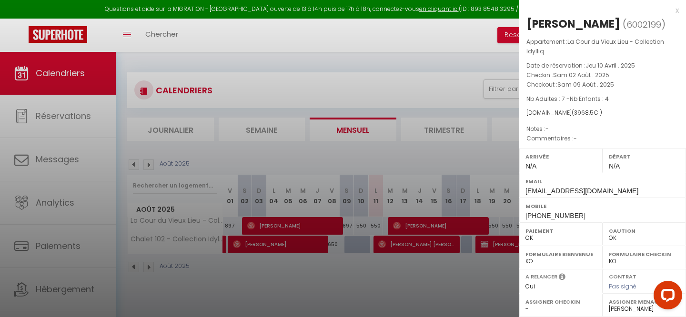
click at [678, 10] on div "x" at bounding box center [599, 10] width 160 height 11
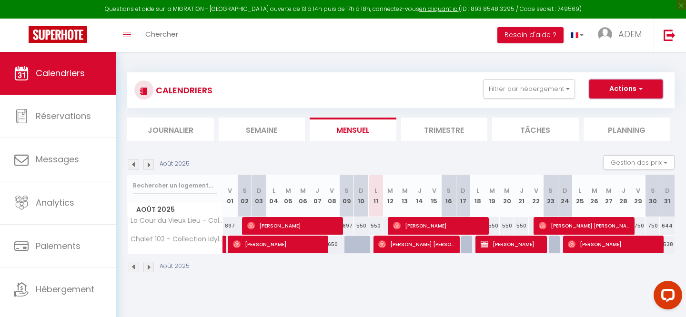
click at [630, 96] on button "Actions" at bounding box center [625, 89] width 73 height 19
click at [605, 109] on link "Nouvelle réservation" at bounding box center [616, 111] width 83 height 14
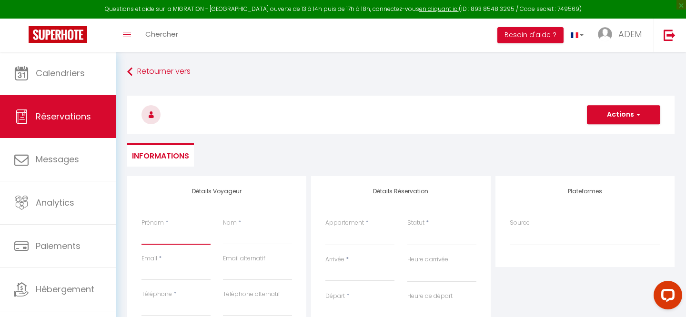
click at [168, 238] on input "Prénom" at bounding box center [176, 236] width 69 height 17
paste input "Carolz"
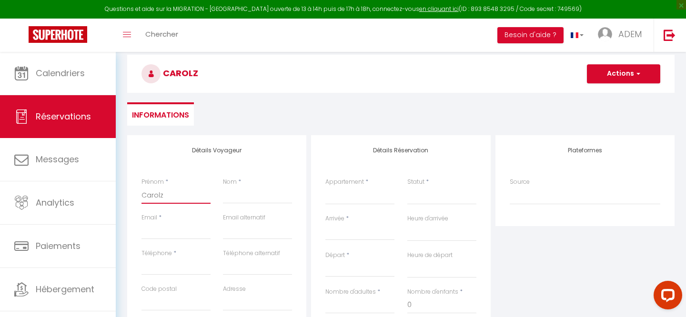
scroll to position [43, 0]
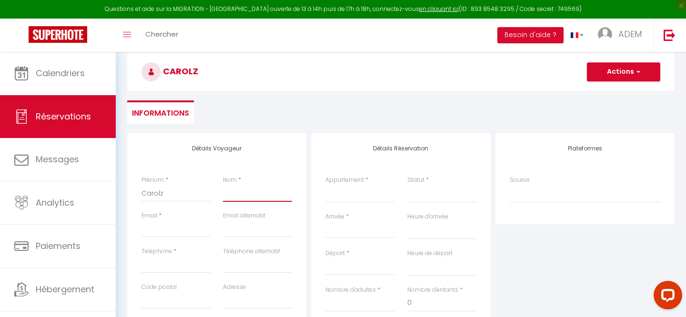
click at [243, 191] on input "Nom" at bounding box center [257, 193] width 69 height 17
paste input "Hoyau"
click at [194, 224] on input "Email client" at bounding box center [176, 229] width 69 height 17
paste input "[EMAIL_ADDRESS][DOMAIN_NAME]"
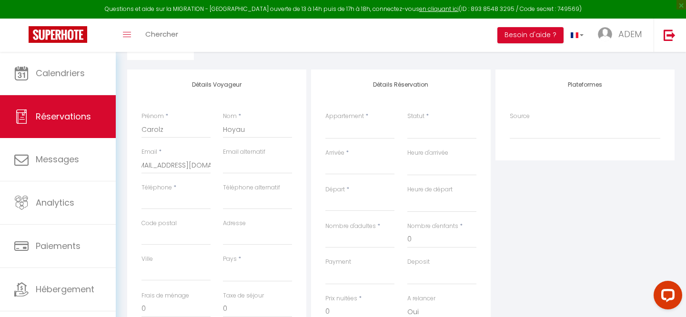
scroll to position [0, 0]
click at [166, 203] on input "Téléphone" at bounding box center [176, 201] width 69 height 17
paste input "[PHONE_NUMBER]"
click at [157, 202] on input "[PHONE_NUMBER]" at bounding box center [176, 201] width 69 height 17
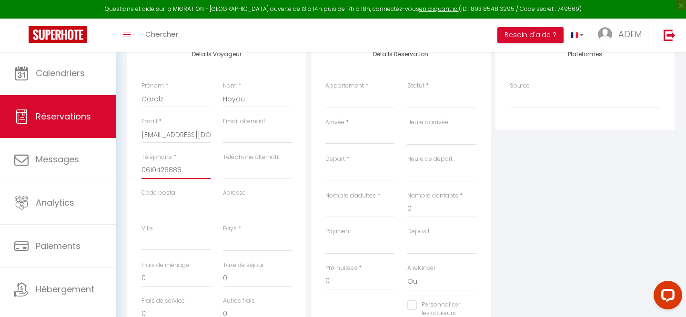
scroll to position [193, 0]
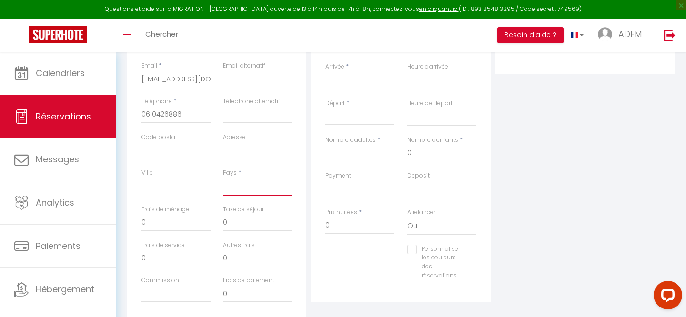
click at [252, 193] on select "[GEOGRAPHIC_DATA] [GEOGRAPHIC_DATA] [GEOGRAPHIC_DATA] [GEOGRAPHIC_DATA] [GEOGRA…" at bounding box center [257, 187] width 69 height 18
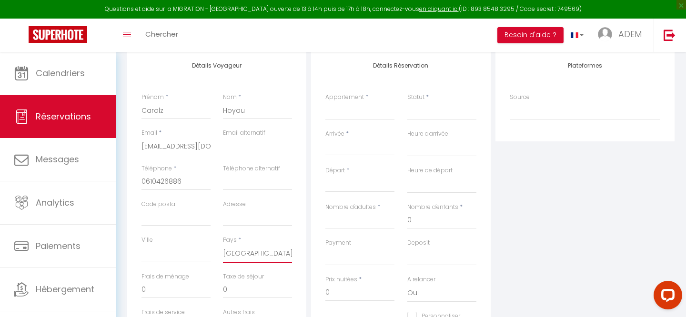
scroll to position [44, 0]
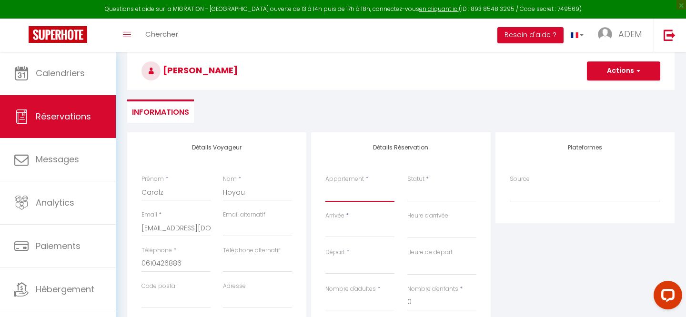
click at [345, 194] on select "Clos de Charencey - Collection Idylliq Villa D'Andy - Collection Idylliq Maison…" at bounding box center [359, 193] width 69 height 18
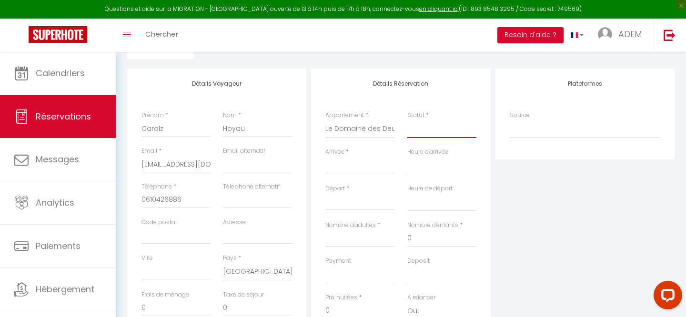
click at [436, 132] on select "Confirmé Non Confirmé [PERSON_NAME] par le voyageur No Show Request" at bounding box center [441, 129] width 69 height 18
click at [335, 170] on input "Arrivée" at bounding box center [359, 166] width 69 height 12
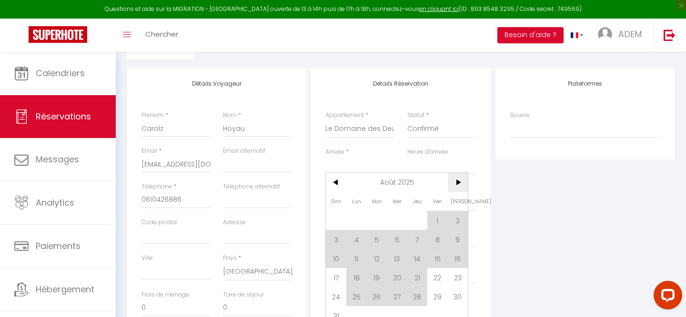
click at [456, 188] on span ">" at bounding box center [458, 182] width 20 height 19
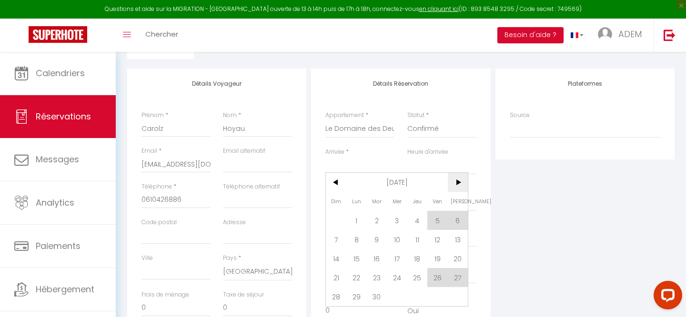
click at [456, 188] on span ">" at bounding box center [458, 182] width 20 height 19
click at [436, 262] on span "16" at bounding box center [437, 258] width 20 height 19
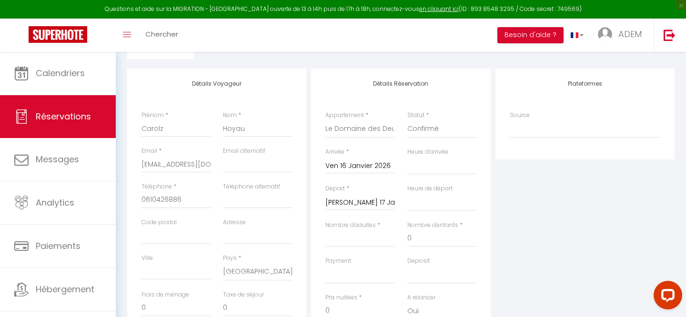
click at [348, 201] on input "[PERSON_NAME] 17 Janvier 2026" at bounding box center [359, 203] width 69 height 12
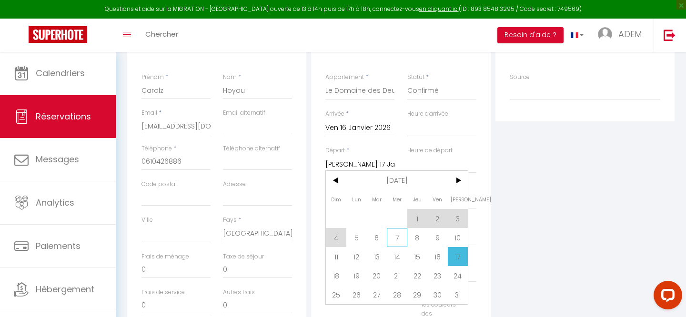
scroll to position [168, 0]
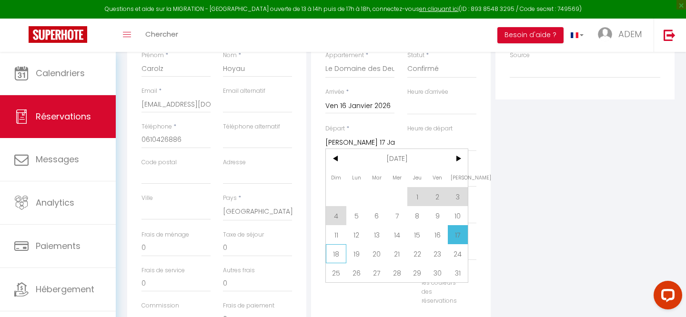
click at [339, 254] on span "18" at bounding box center [336, 253] width 20 height 19
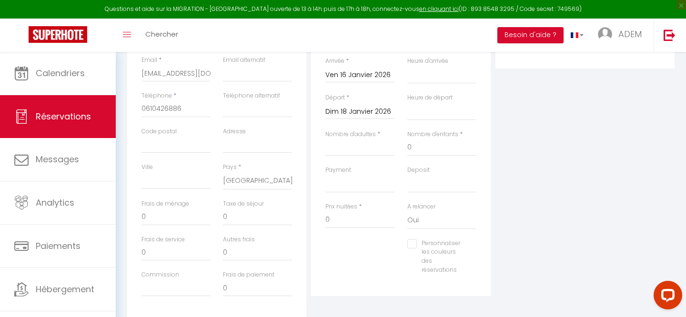
scroll to position [213, 0]
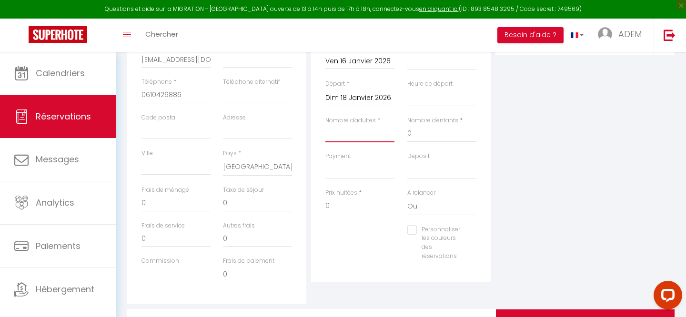
click at [369, 138] on input "Nombre d'adultes" at bounding box center [359, 133] width 69 height 17
click at [346, 137] on input "Nombre d'adultes" at bounding box center [359, 133] width 69 height 17
click at [432, 140] on input "0" at bounding box center [441, 133] width 69 height 17
click at [431, 139] on input "0" at bounding box center [441, 133] width 69 height 17
click at [573, 200] on div "Plateformes Source Direct [DOMAIN_NAME] [DOMAIN_NAME] Chalet montagne Expedia G…" at bounding box center [585, 134] width 184 height 341
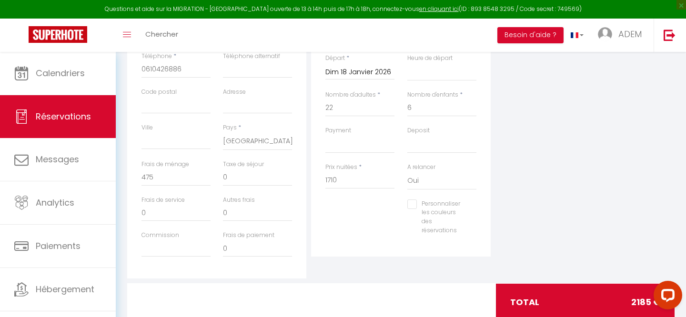
scroll to position [266, 0]
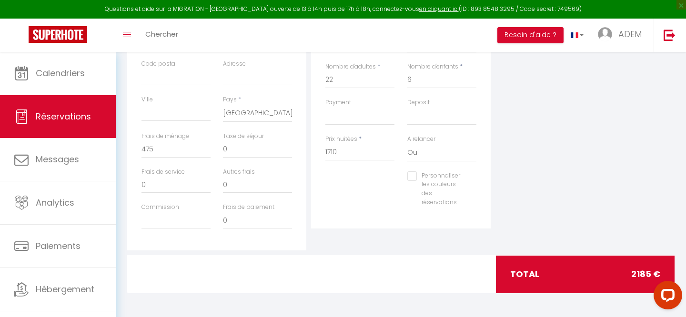
click at [559, 176] on div "Plateformes Source Direct [DOMAIN_NAME] [DOMAIN_NAME] Chalet montagne Expedia G…" at bounding box center [585, 80] width 184 height 341
click at [331, 151] on input "1710" at bounding box center [359, 152] width 69 height 17
click at [227, 152] on input "0" at bounding box center [257, 149] width 69 height 17
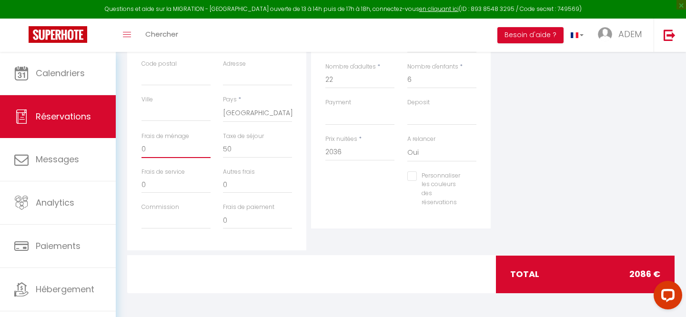
click at [168, 154] on input "0" at bounding box center [176, 149] width 69 height 17
click at [386, 257] on div at bounding box center [401, 274] width 187 height 37
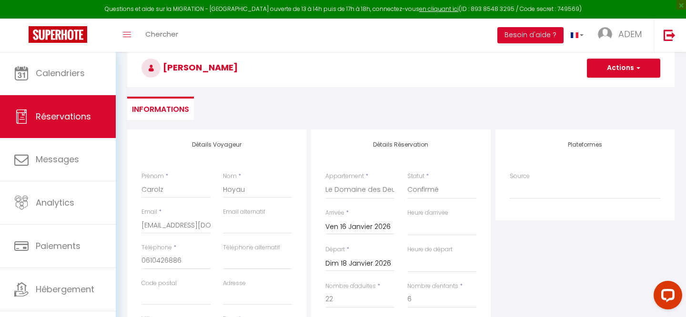
scroll to position [56, 0]
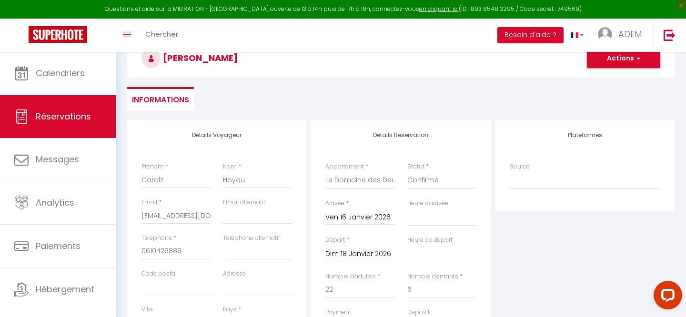
click at [629, 60] on button "Actions" at bounding box center [623, 58] width 73 height 19
click at [606, 81] on link "Enregistrer" at bounding box center [614, 79] width 75 height 12
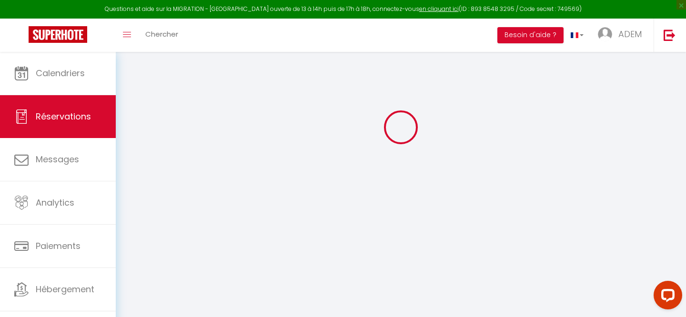
scroll to position [52, 0]
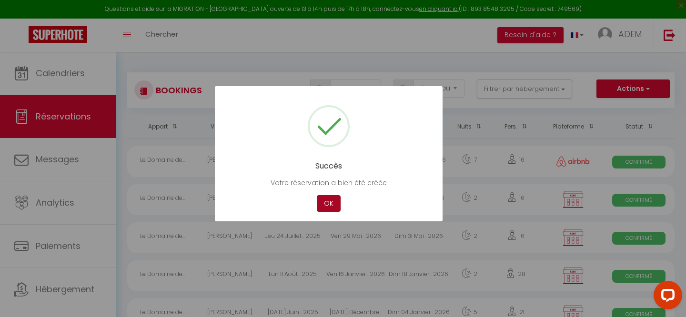
click at [329, 202] on button "OK" at bounding box center [329, 203] width 24 height 17
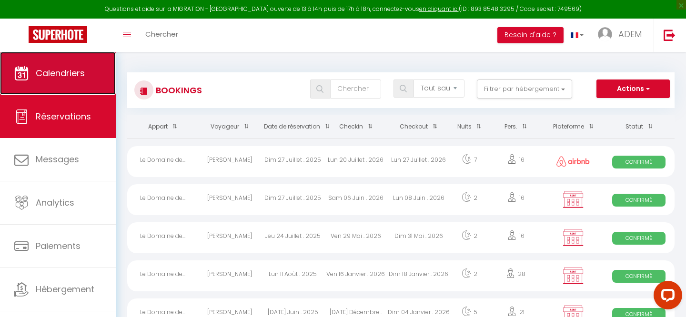
click at [79, 71] on span "Calendriers" at bounding box center [60, 73] width 49 height 12
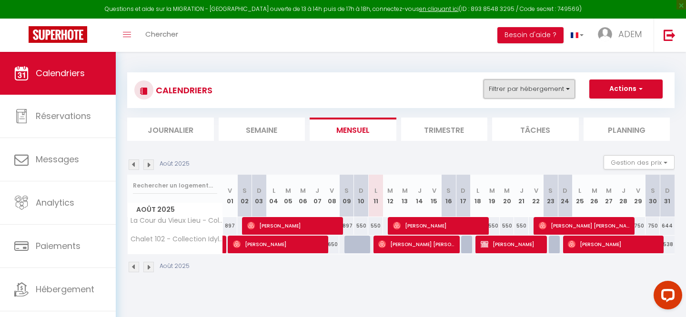
click at [532, 89] on button "Filtrer par hébergement" at bounding box center [529, 89] width 91 height 19
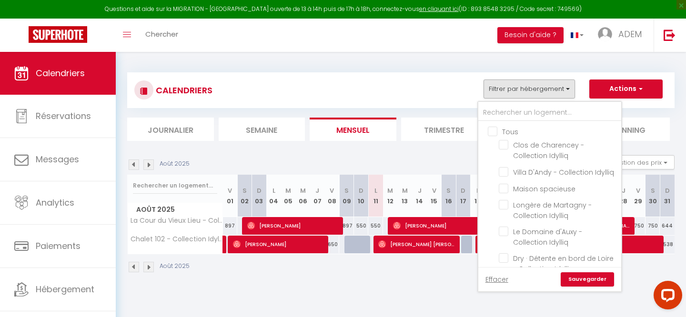
click at [496, 132] on input "Tous" at bounding box center [559, 131] width 143 height 10
click at [498, 118] on input "text" at bounding box center [549, 112] width 143 height 17
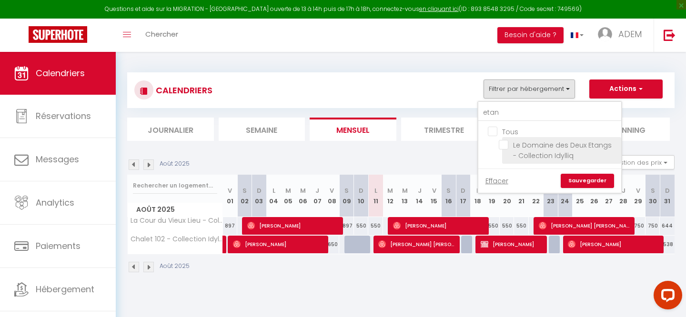
click at [503, 149] on li "Le Domaine des Deux Etangs - Collection Idylliq" at bounding box center [561, 150] width 119 height 27
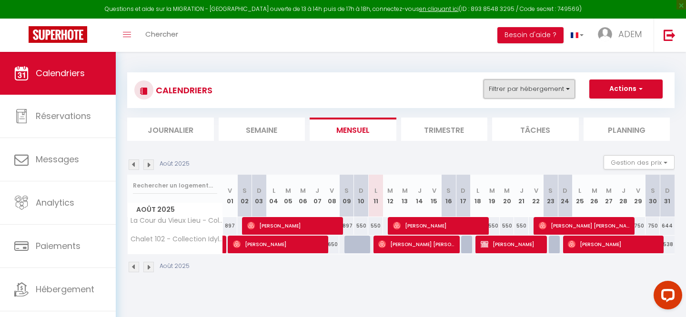
click at [509, 86] on button "Filtrer par hébergement" at bounding box center [529, 89] width 91 height 19
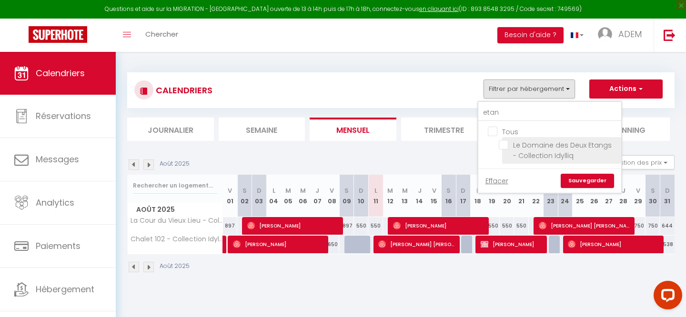
click at [504, 142] on input "Le Domaine des Deux Etangs - Collection Idylliq" at bounding box center [558, 145] width 119 height 10
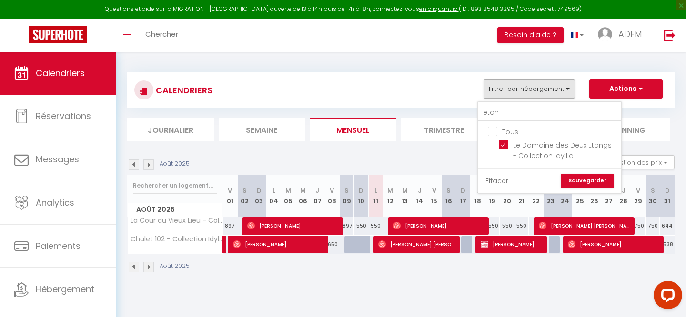
click at [578, 183] on link "Sauvegarder" at bounding box center [587, 181] width 53 height 14
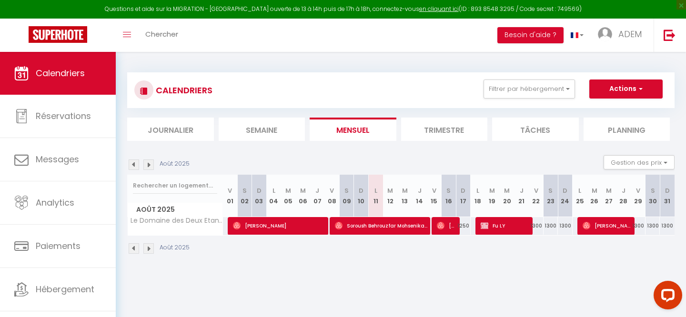
click at [148, 251] on img at bounding box center [148, 248] width 10 height 10
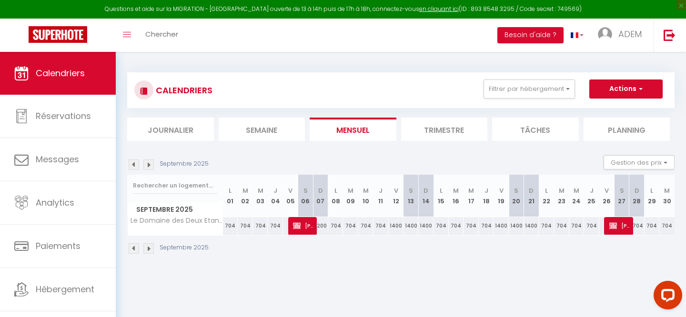
click at [148, 251] on img at bounding box center [148, 248] width 10 height 10
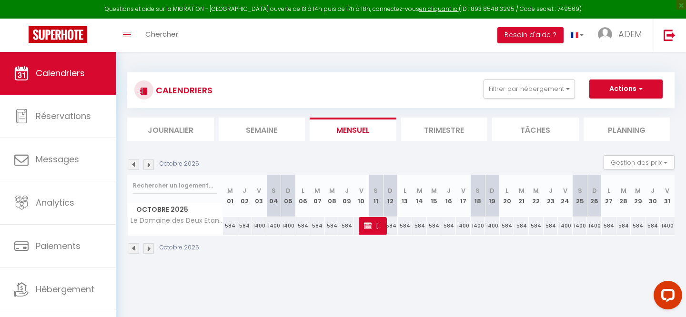
click at [148, 251] on img at bounding box center [148, 248] width 10 height 10
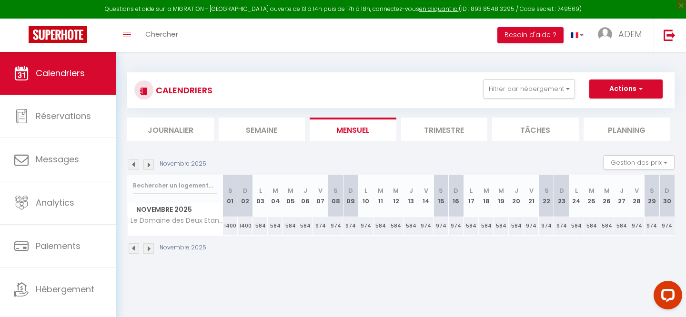
click at [148, 251] on img at bounding box center [148, 248] width 10 height 10
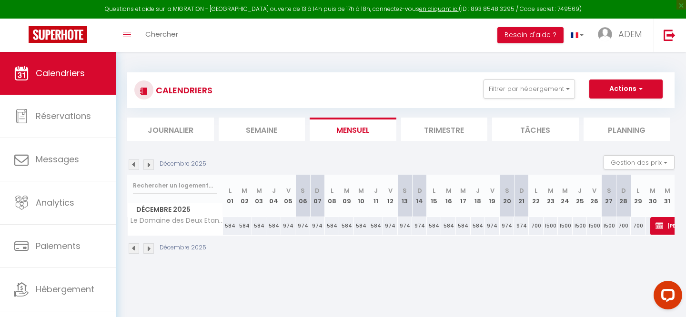
click at [148, 251] on img at bounding box center [148, 248] width 10 height 10
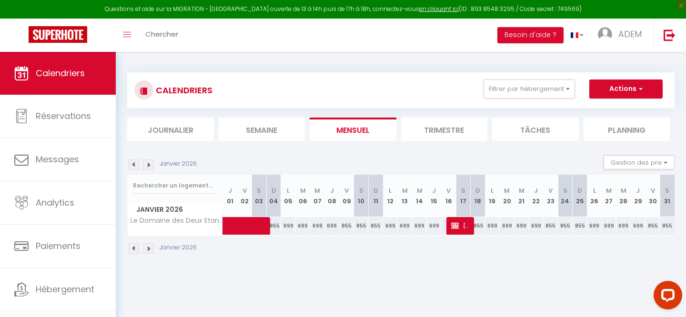
click at [480, 225] on div "855" at bounding box center [478, 226] width 15 height 18
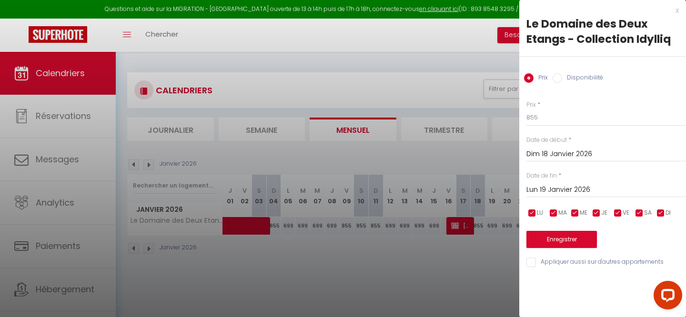
click at [586, 73] on label "Disponibilité" at bounding box center [582, 78] width 41 height 10
click at [562, 73] on input "Disponibilité" at bounding box center [558, 78] width 10 height 10
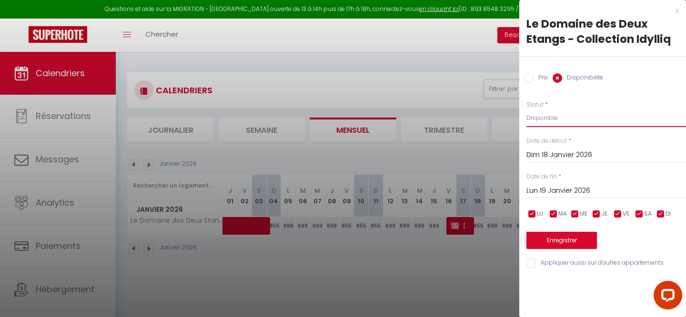
click at [563, 122] on select "Disponible Indisponible" at bounding box center [607, 118] width 160 height 18
click at [554, 240] on button "Enregistrer" at bounding box center [562, 240] width 71 height 17
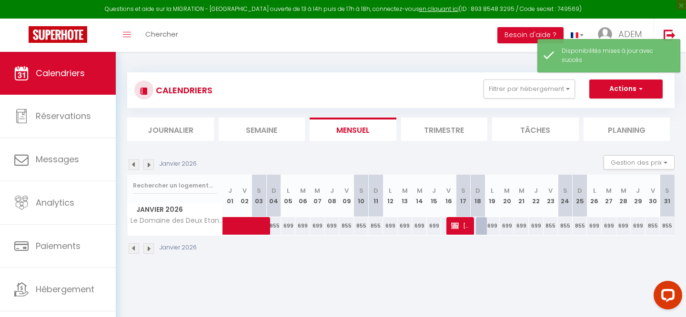
click at [134, 246] on img at bounding box center [134, 248] width 10 height 10
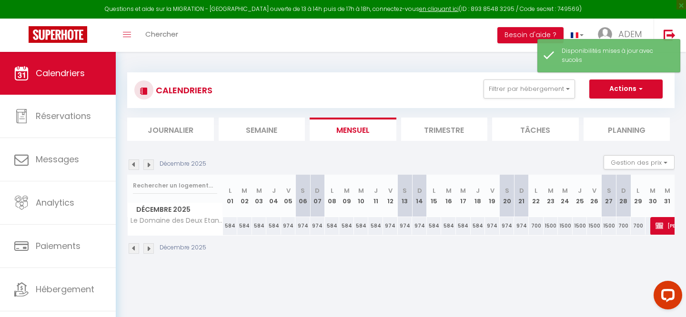
click at [134, 245] on img at bounding box center [134, 248] width 10 height 10
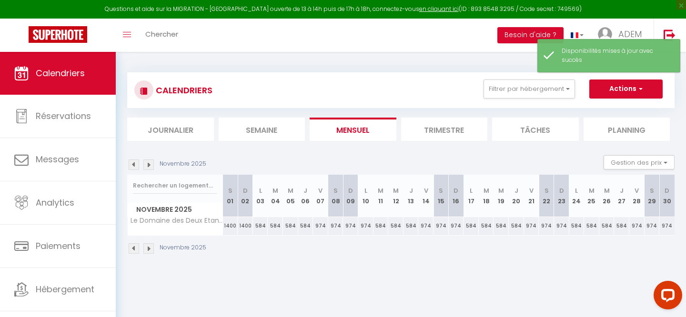
click at [134, 245] on img at bounding box center [134, 248] width 10 height 10
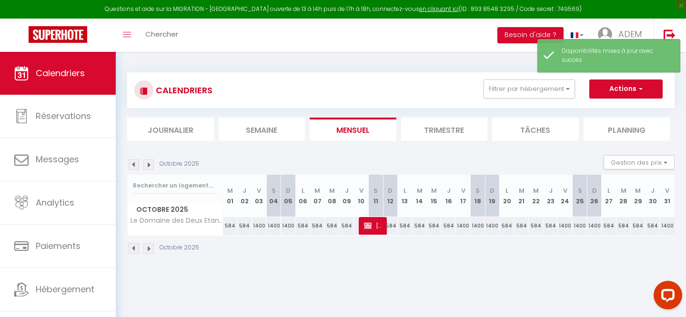
click at [134, 245] on img at bounding box center [134, 248] width 10 height 10
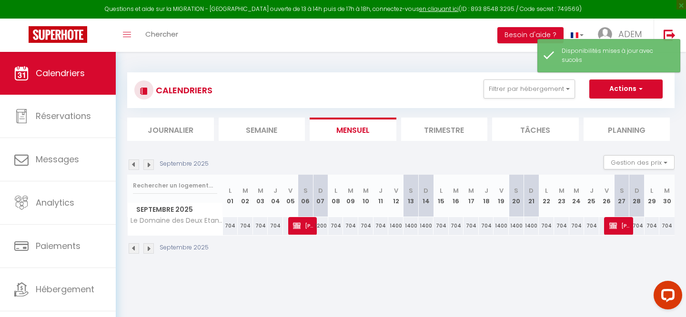
click at [134, 245] on img at bounding box center [134, 248] width 10 height 10
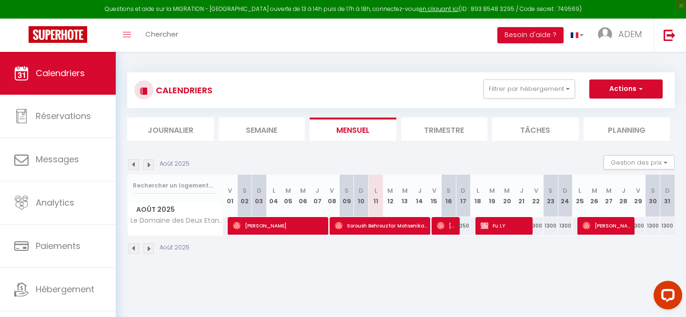
click at [150, 245] on img at bounding box center [148, 248] width 10 height 10
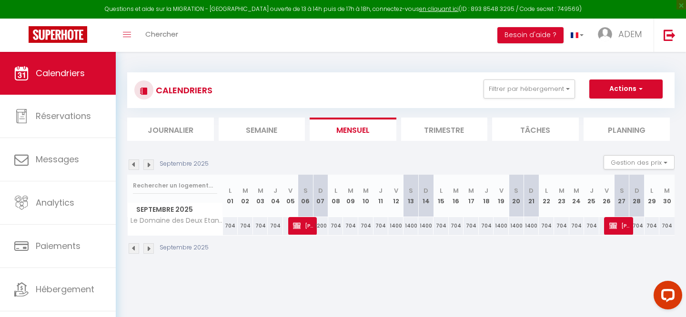
click at [150, 246] on img at bounding box center [148, 248] width 10 height 10
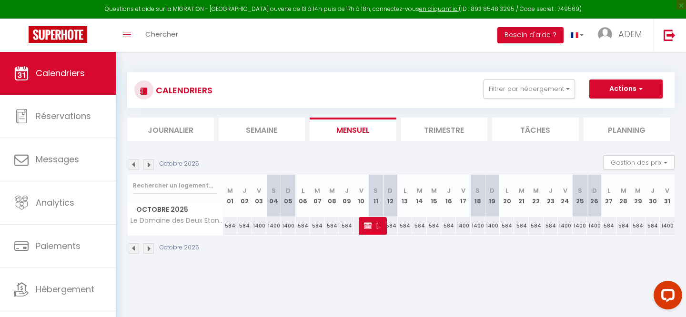
click at [150, 246] on img at bounding box center [148, 248] width 10 height 10
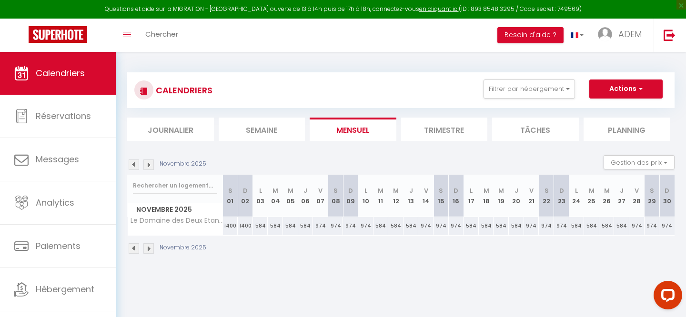
click at [150, 246] on img at bounding box center [148, 248] width 10 height 10
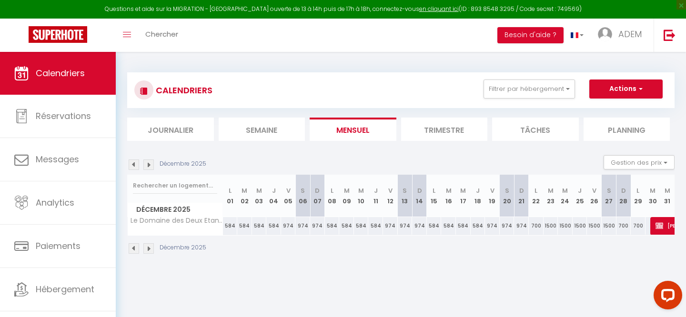
click at [150, 246] on img at bounding box center [148, 248] width 10 height 10
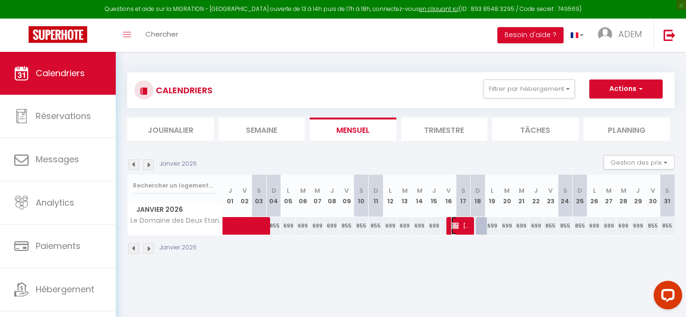
click at [464, 224] on span "[PERSON_NAME]" at bounding box center [461, 226] width 20 height 18
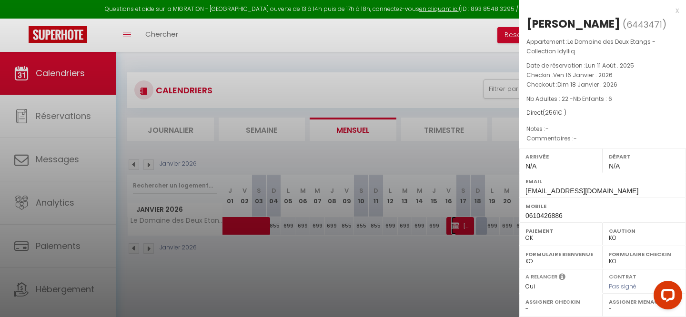
scroll to position [136, 0]
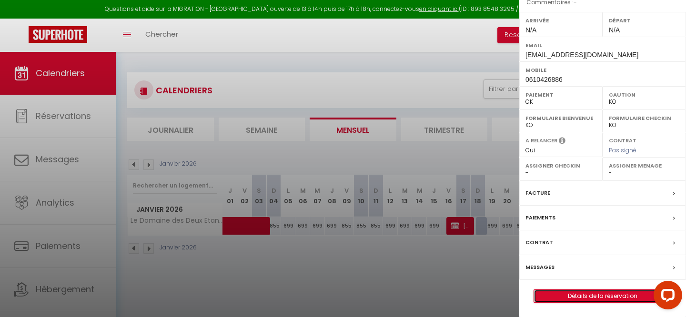
click at [564, 293] on link "Détails de la réservation" at bounding box center [602, 296] width 137 height 12
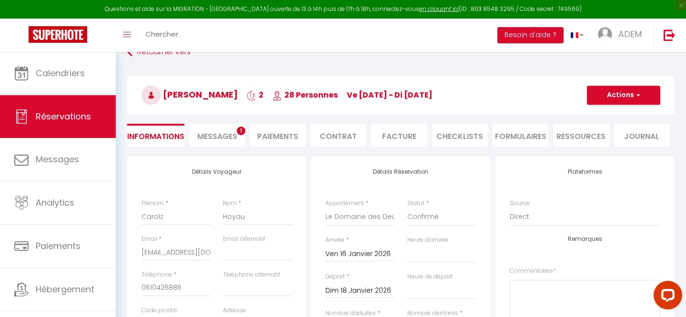
scroll to position [28, 0]
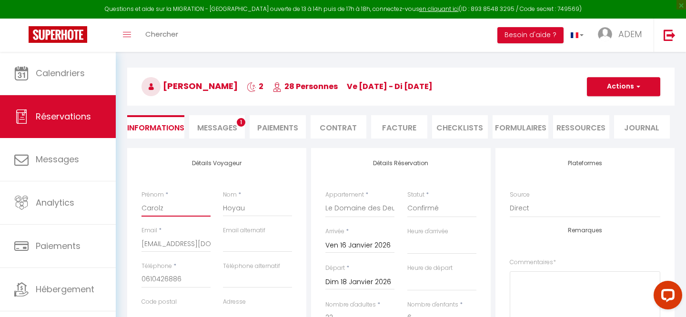
click at [172, 207] on input "Carolz" at bounding box center [176, 208] width 69 height 17
click at [169, 244] on input "[EMAIL_ADDRESS][DOMAIN_NAME]" at bounding box center [176, 243] width 69 height 17
paste input "e"
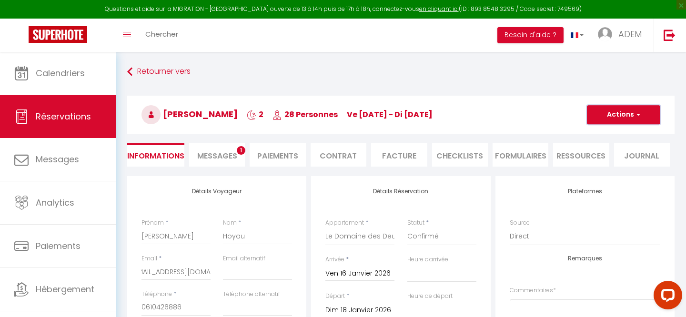
scroll to position [0, 0]
click at [608, 120] on button "Actions" at bounding box center [623, 114] width 73 height 19
click at [598, 133] on link "Enregistrer" at bounding box center [614, 136] width 75 height 12
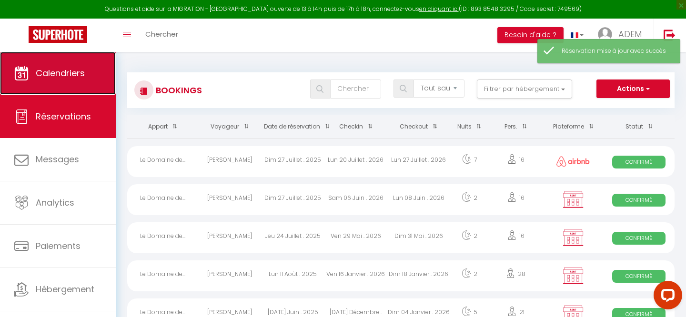
click at [78, 71] on span "Calendriers" at bounding box center [60, 73] width 49 height 12
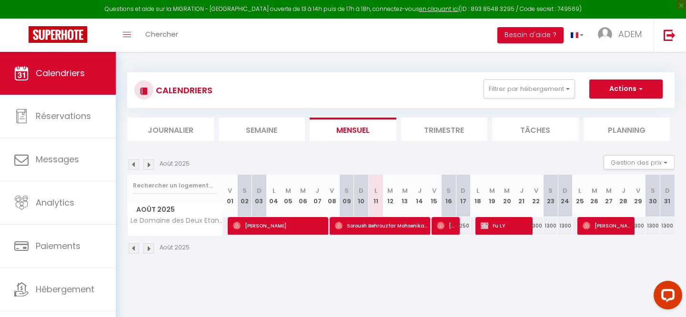
click at [150, 250] on img at bounding box center [148, 248] width 10 height 10
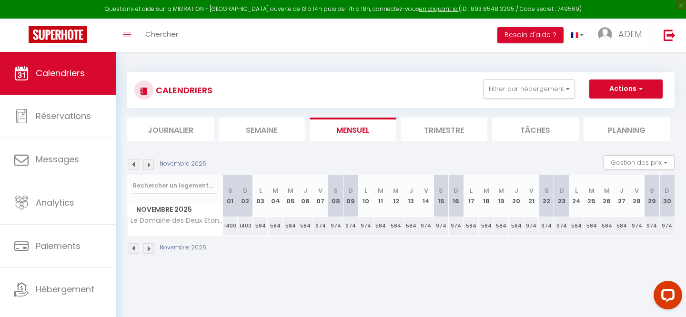
click at [152, 252] on img at bounding box center [148, 248] width 10 height 10
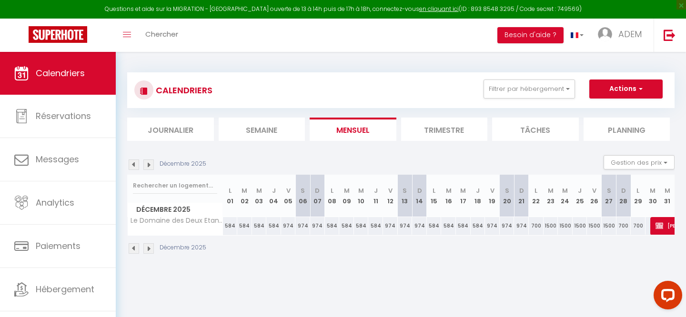
click at [152, 252] on img at bounding box center [148, 248] width 10 height 10
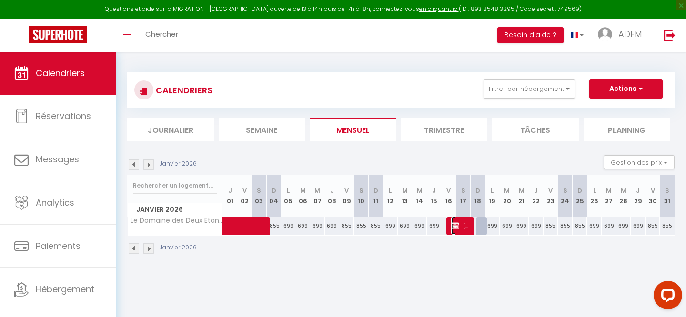
click at [456, 224] on img at bounding box center [455, 226] width 8 height 8
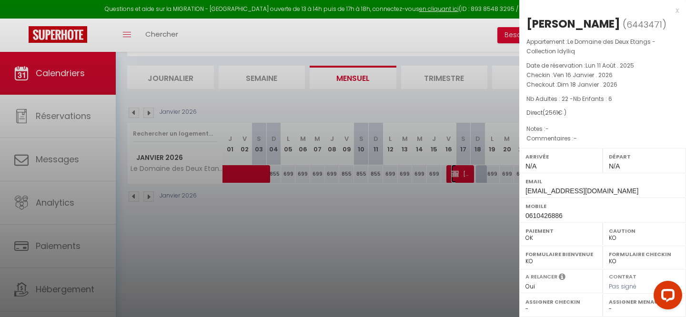
scroll to position [136, 0]
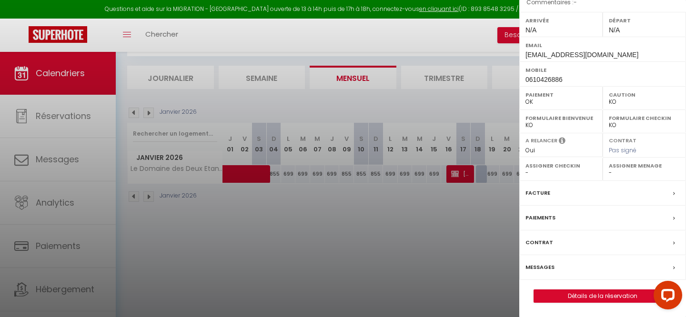
click at [561, 268] on div "Messages" at bounding box center [602, 267] width 167 height 25
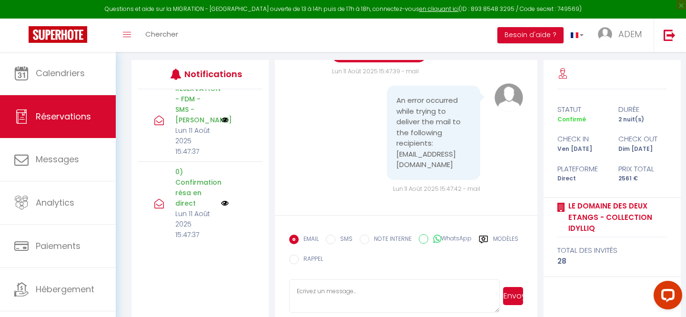
scroll to position [131, 0]
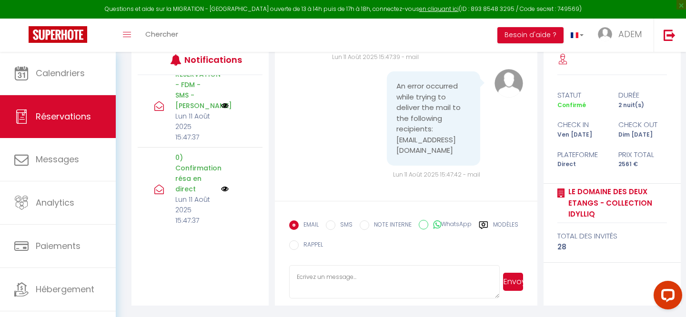
click at [223, 186] on img at bounding box center [225, 189] width 8 height 8
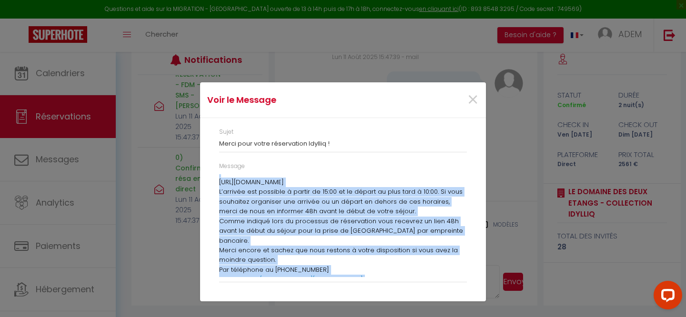
scroll to position [170, 0]
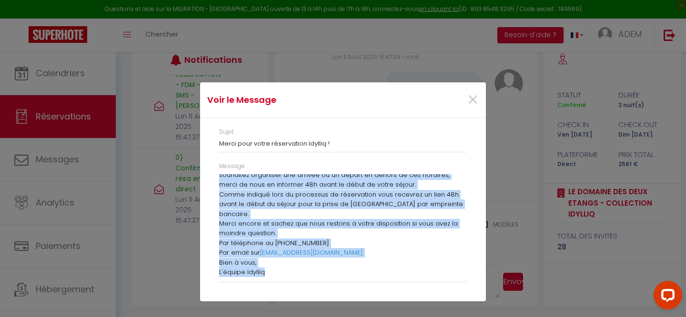
drag, startPoint x: 219, startPoint y: 180, endPoint x: 419, endPoint y: 271, distance: 219.9
click at [419, 271] on div "[PERSON_NAME], Merci pour votre réservation à Le Domaine des Deux Etangs - Coll…" at bounding box center [343, 225] width 248 height 103
copy div "Loremip Dolors, Ametc adip elits doeiusmodte i Ut Laboree dol Magn Aliqua - Eni…"
click at [474, 98] on span "×" at bounding box center [473, 100] width 12 height 29
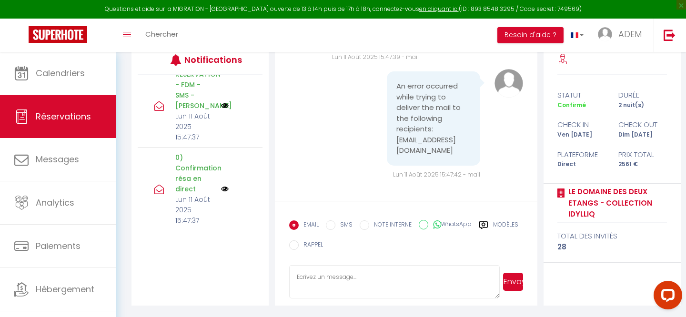
click at [344, 279] on textarea at bounding box center [394, 281] width 210 height 33
paste textarea "Loremip Dolors, Ametc adip elits doeiusmodte i Ut Laboree dol Magn Aliqua - Eni…"
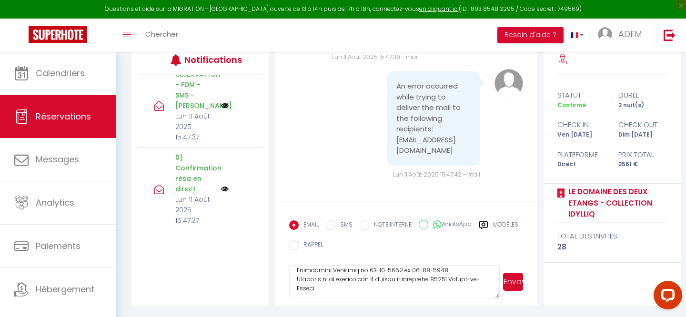
click at [456, 272] on textarea at bounding box center [394, 281] width 210 height 33
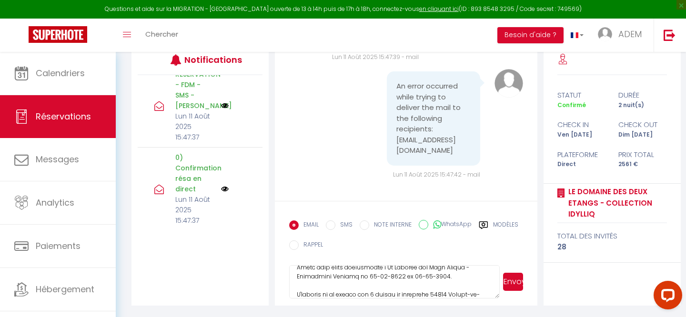
click at [436, 282] on textarea at bounding box center [394, 281] width 210 height 33
click at [437, 278] on textarea at bounding box center [394, 281] width 210 height 33
drag, startPoint x: 425, startPoint y: 277, endPoint x: 395, endPoint y: 277, distance: 29.5
click at [395, 277] on textarea at bounding box center [394, 281] width 210 height 33
click at [354, 285] on textarea at bounding box center [394, 281] width 210 height 33
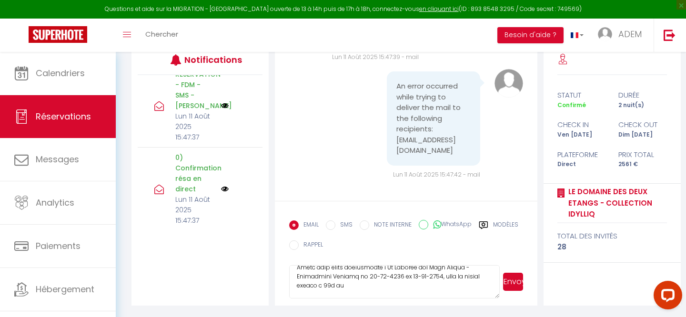
paste textarea "[DATE]"
click at [320, 287] on textarea at bounding box center [394, 281] width 210 height 33
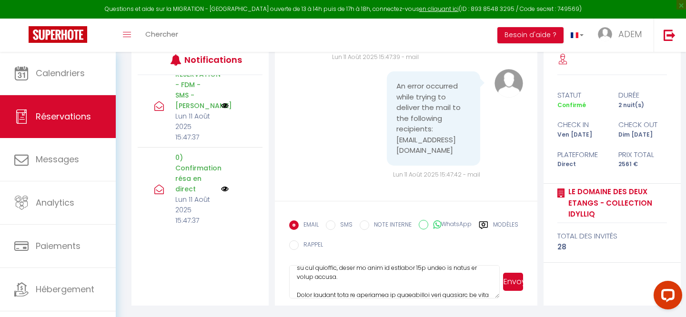
scroll to position [404, 0]
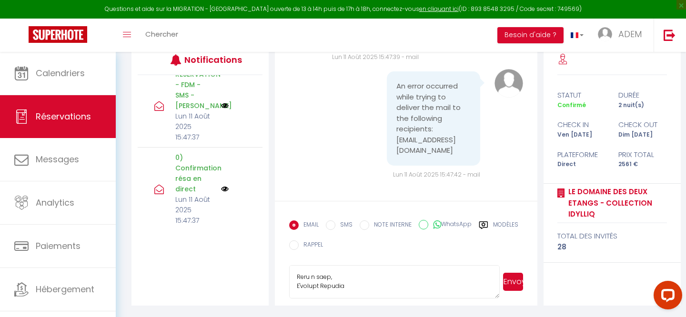
click at [518, 284] on button "Envoyer" at bounding box center [513, 282] width 20 height 18
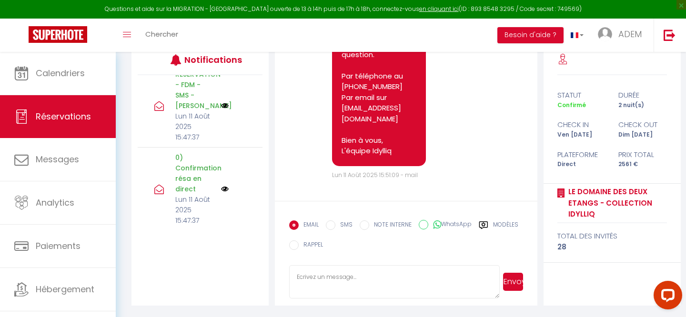
scroll to position [2560, 0]
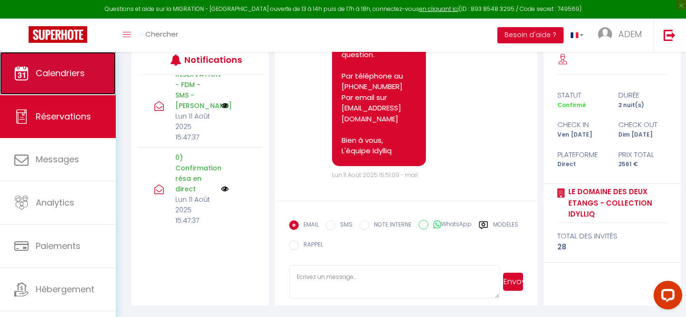
click at [70, 68] on span "Calendriers" at bounding box center [60, 73] width 49 height 12
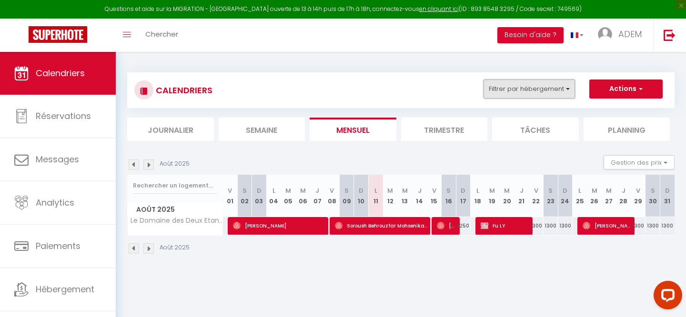
click at [505, 91] on button "Filtrer par hébergement" at bounding box center [529, 89] width 91 height 19
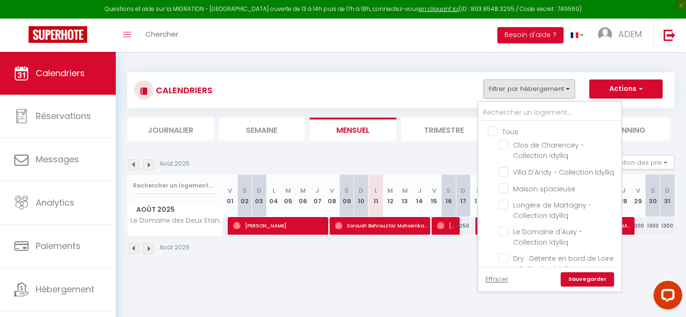
click at [491, 129] on input "Tous" at bounding box center [559, 131] width 143 height 10
click at [499, 114] on input "text" at bounding box center [549, 112] width 143 height 17
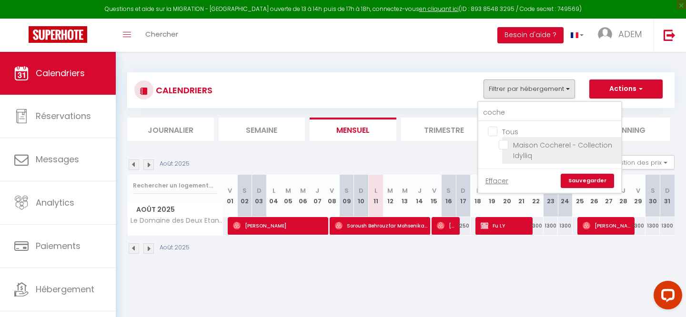
click at [503, 146] on input "Maison Cocherel - Collection Idylliq" at bounding box center [558, 145] width 119 height 10
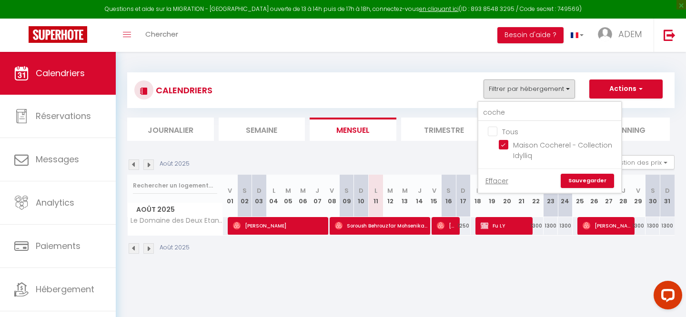
click at [584, 177] on link "Sauvegarder" at bounding box center [587, 181] width 53 height 14
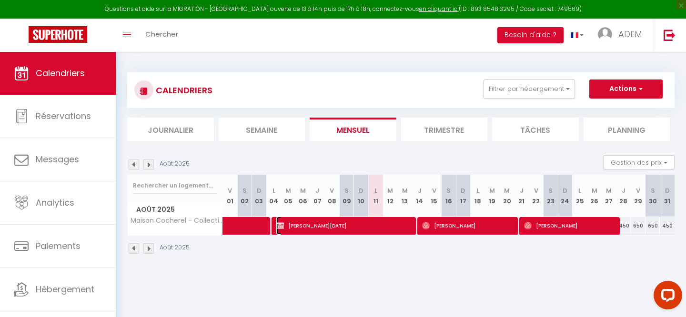
click at [356, 227] on span "[PERSON_NAME][DATE]" at bounding box center [345, 226] width 138 height 18
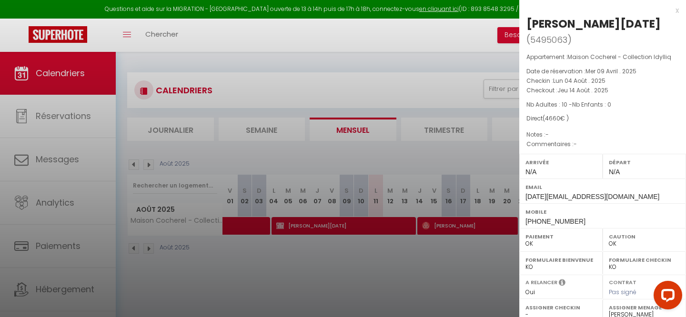
click at [546, 223] on span "[PHONE_NUMBER]" at bounding box center [556, 222] width 60 height 8
copy div "[PHONE_NUMBER]"
click at [676, 9] on div "x" at bounding box center [599, 10] width 160 height 11
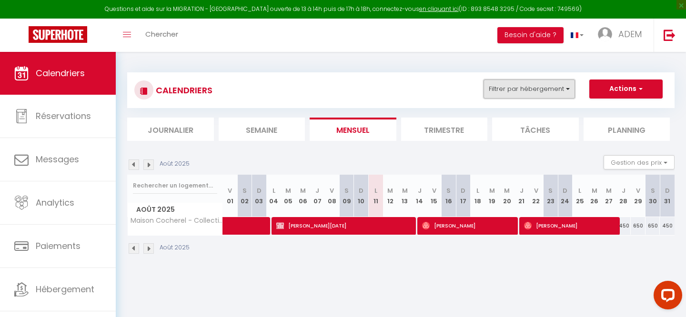
click at [531, 90] on button "Filtrer par hébergement" at bounding box center [529, 89] width 91 height 19
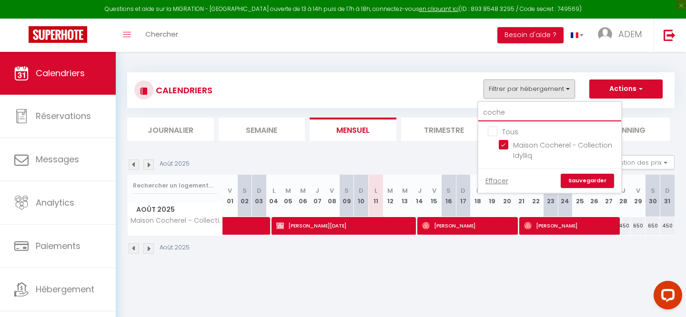
click at [504, 115] on input "coche" at bounding box center [549, 112] width 143 height 17
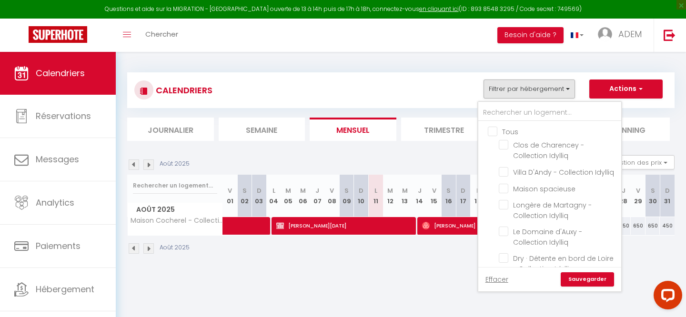
click at [488, 131] on input "Tous" at bounding box center [559, 131] width 143 height 10
click at [491, 131] on input "Tous" at bounding box center [559, 131] width 143 height 10
click at [499, 114] on input "text" at bounding box center [549, 112] width 143 height 17
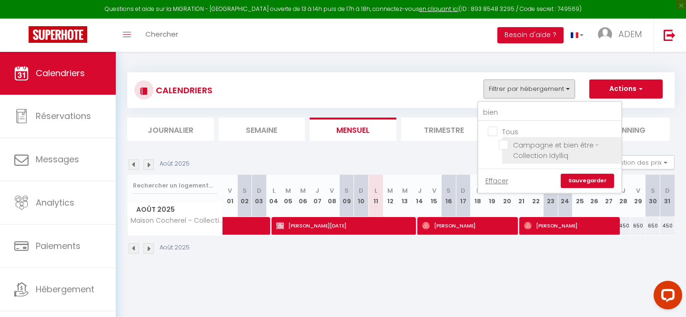
click at [501, 142] on input "Campagne et bien être - Collection Idylliq" at bounding box center [558, 145] width 119 height 10
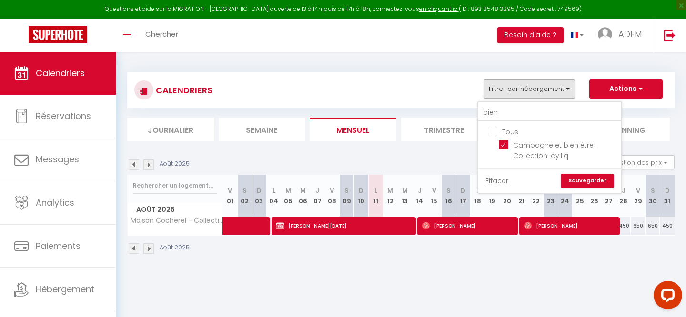
click at [587, 182] on link "Sauvegarder" at bounding box center [587, 181] width 53 height 14
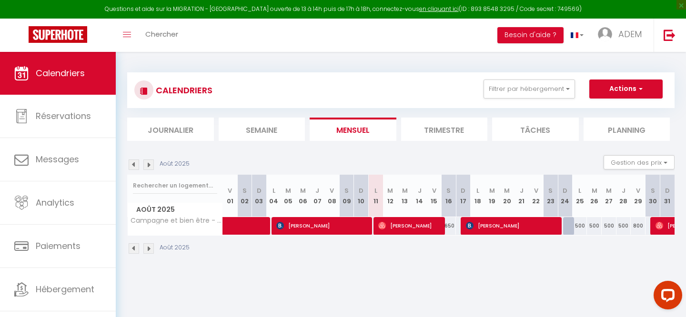
click at [146, 250] on img at bounding box center [148, 248] width 10 height 10
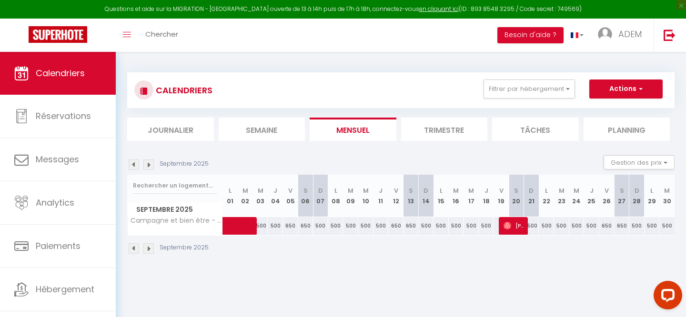
click at [146, 249] on img at bounding box center [148, 248] width 10 height 10
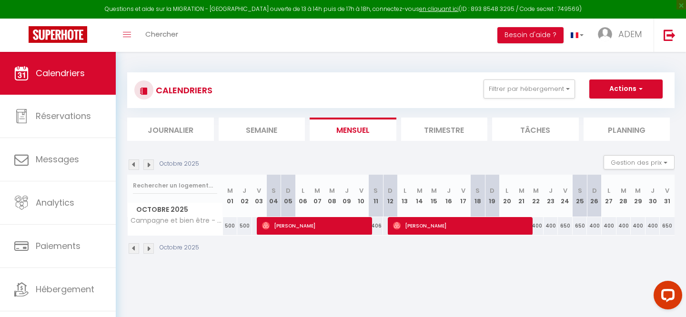
click at [152, 250] on img at bounding box center [148, 248] width 10 height 10
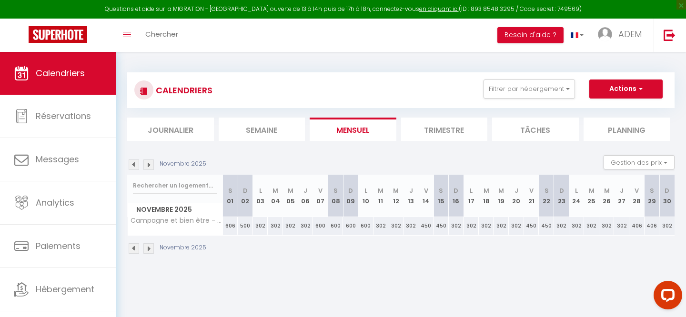
click at [137, 250] on img at bounding box center [134, 248] width 10 height 10
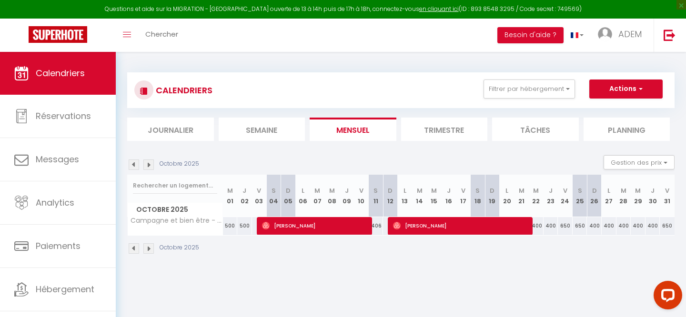
click at [137, 250] on img at bounding box center [134, 248] width 10 height 10
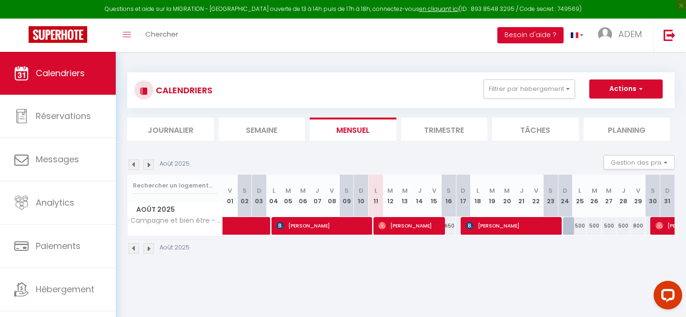
click at [149, 248] on img at bounding box center [148, 248] width 10 height 10
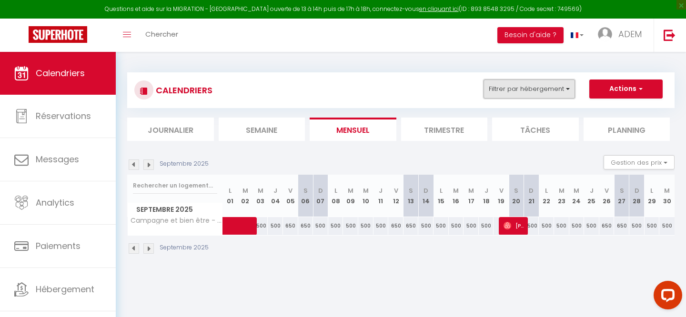
click at [511, 82] on button "Filtrer par hébergement" at bounding box center [529, 89] width 91 height 19
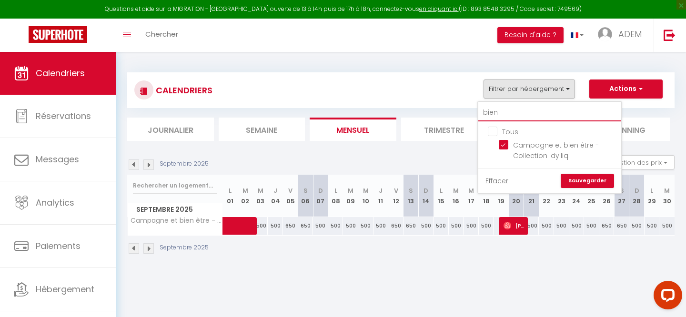
click at [495, 114] on input "bien" at bounding box center [549, 112] width 143 height 17
click at [429, 291] on body "Questions et aide sur la MIGRATION - [GEOGRAPHIC_DATA] ouverte de 13 à 14h puis…" at bounding box center [343, 210] width 686 height 317
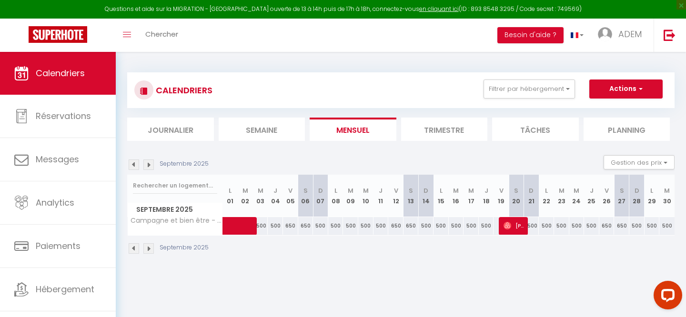
click at [134, 250] on img at bounding box center [134, 248] width 10 height 10
